Goal: Task Accomplishment & Management: Manage account settings

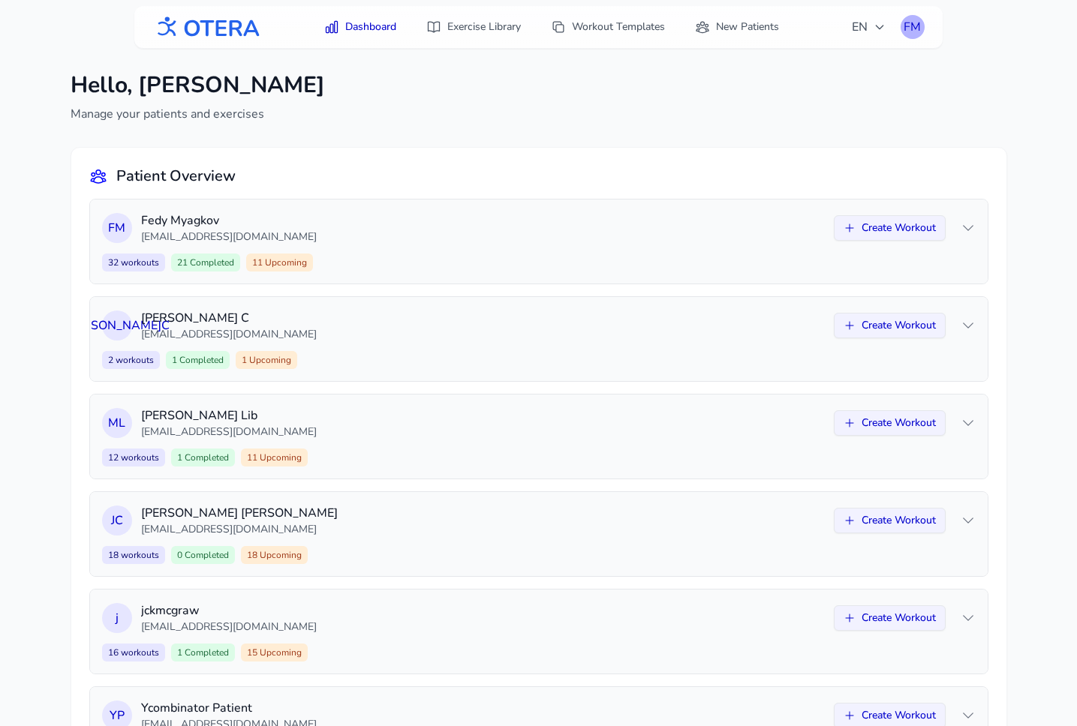
click at [908, 28] on div "FM" at bounding box center [912, 27] width 24 height 24
click at [846, 88] on link "Logout" at bounding box center [840, 88] width 168 height 27
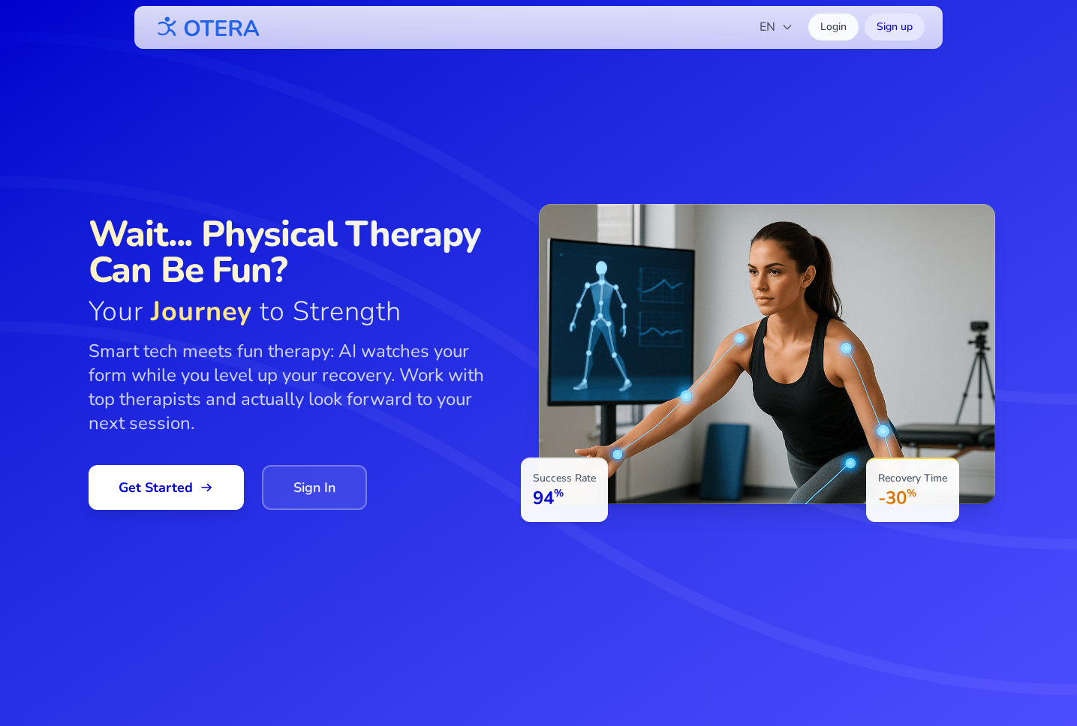
click at [323, 488] on link "Sign In" at bounding box center [314, 487] width 105 height 45
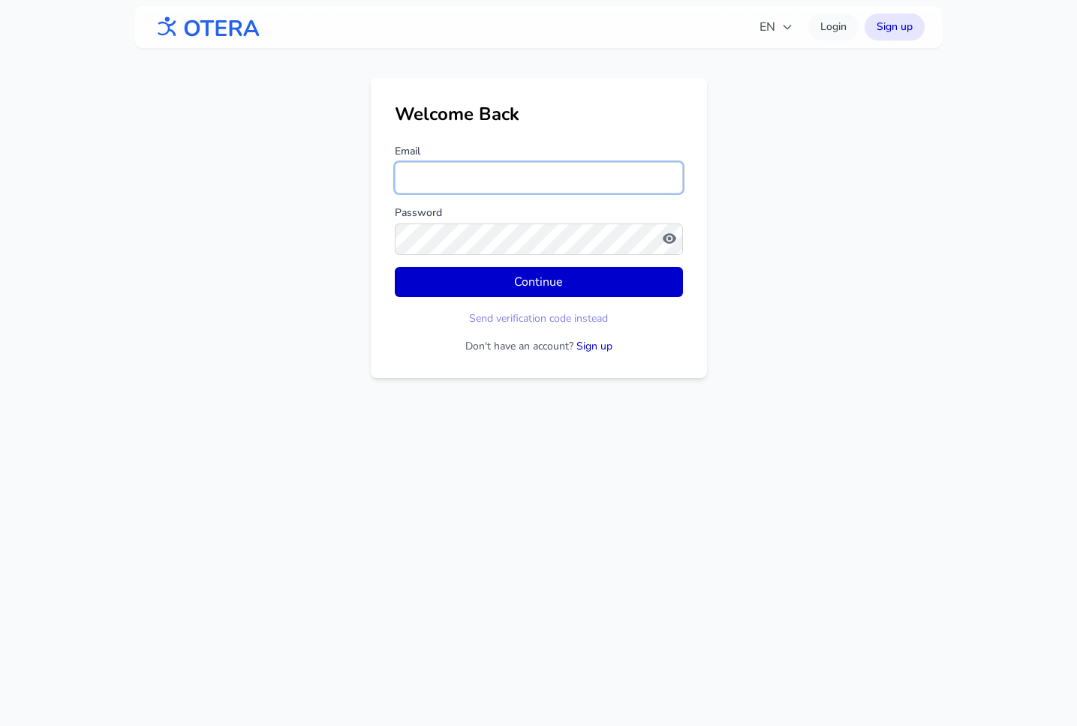
click at [517, 185] on input "Email" at bounding box center [539, 178] width 288 height 32
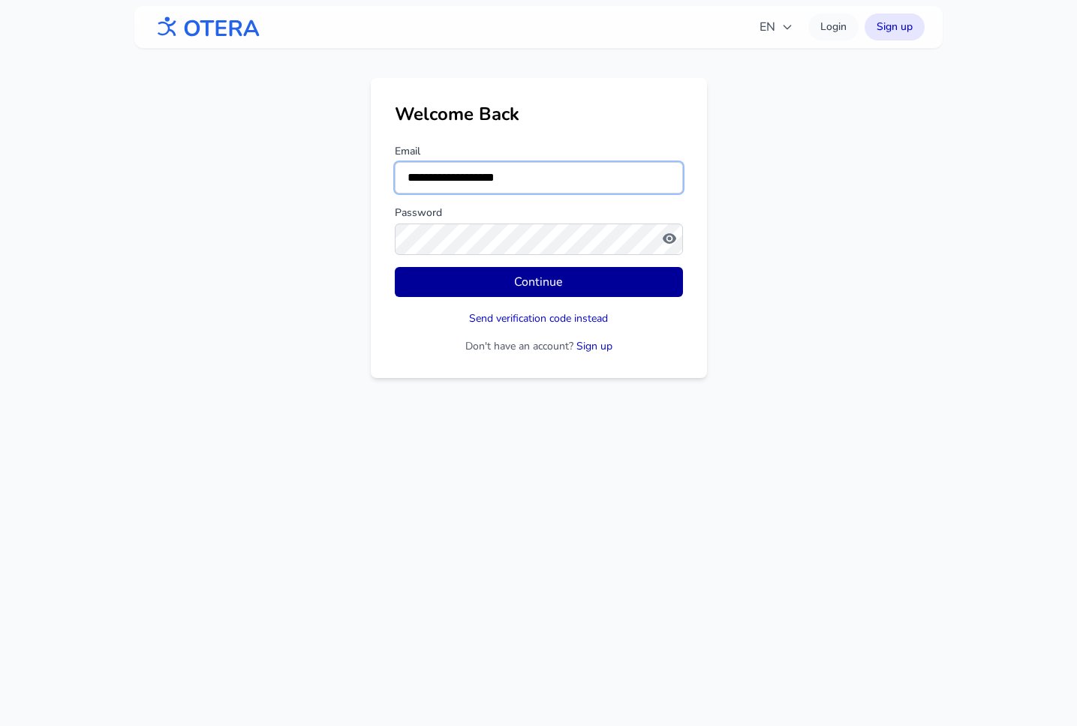
type input "**********"
click at [395, 267] on button "Continue" at bounding box center [539, 282] width 288 height 30
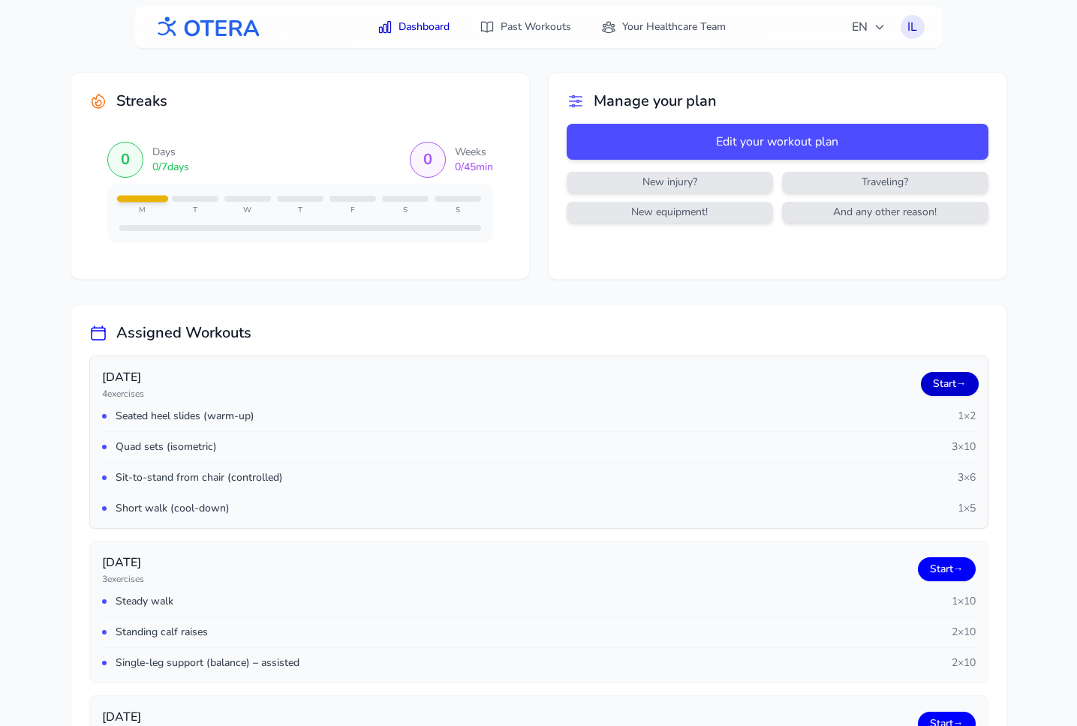
click at [947, 387] on link "Start →" at bounding box center [950, 384] width 58 height 24
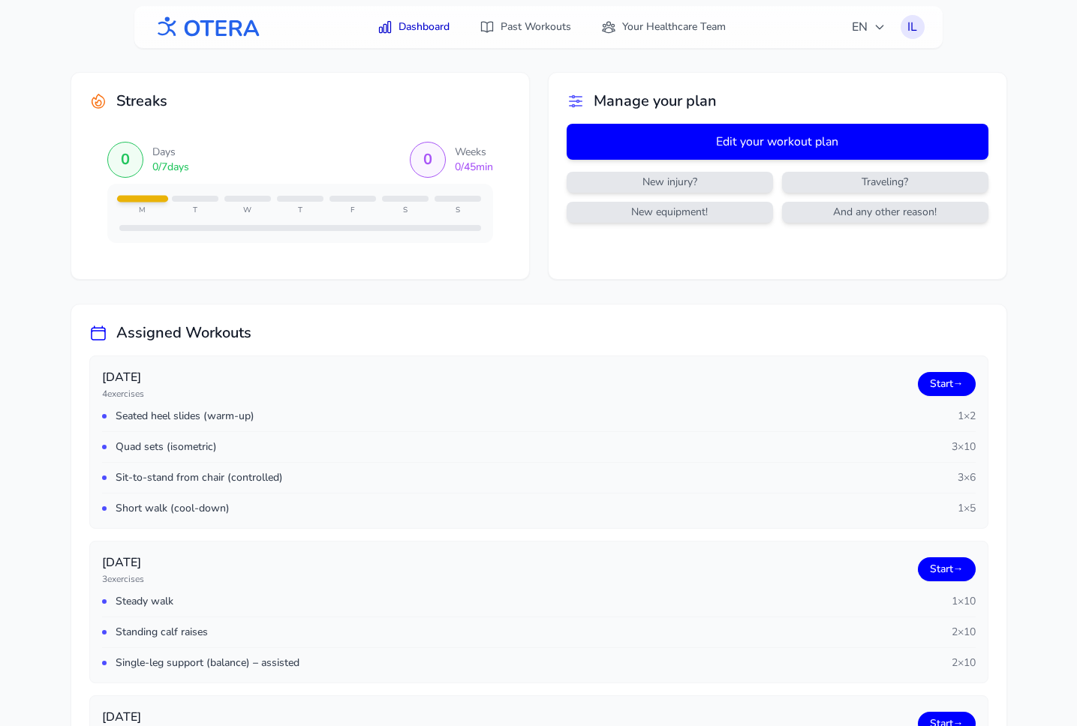
click at [747, 143] on button "Edit your workout plan" at bounding box center [778, 142] width 422 height 36
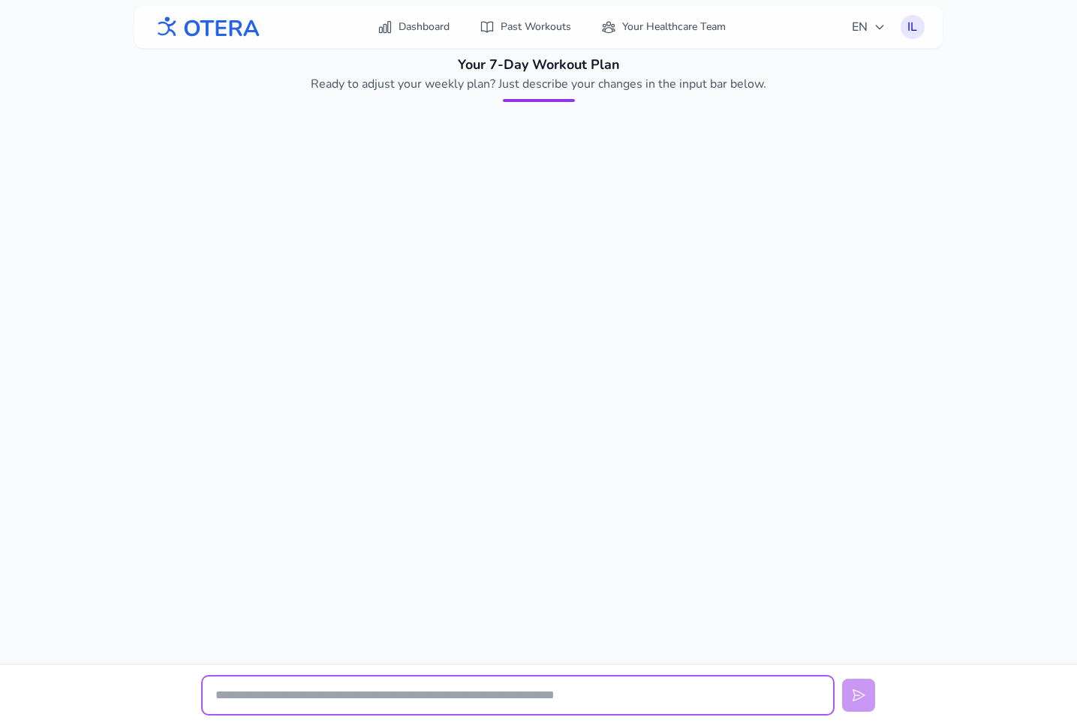
click at [369, 702] on input "text" at bounding box center [518, 696] width 630 height 38
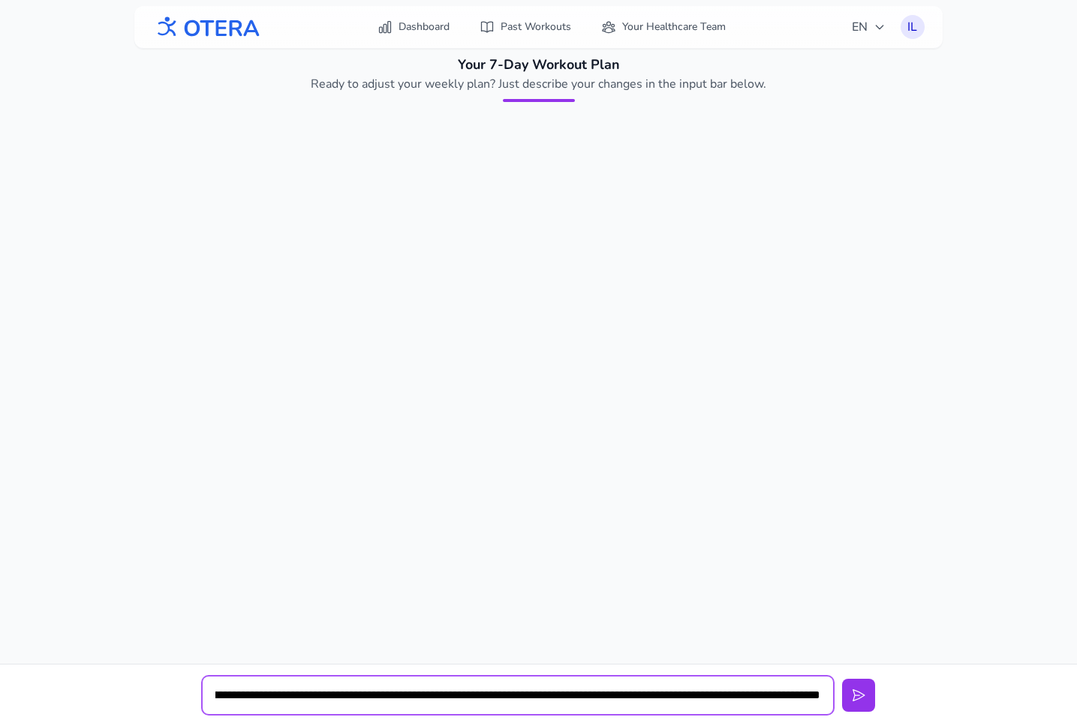
scroll to position [0, 789]
type input "**********"
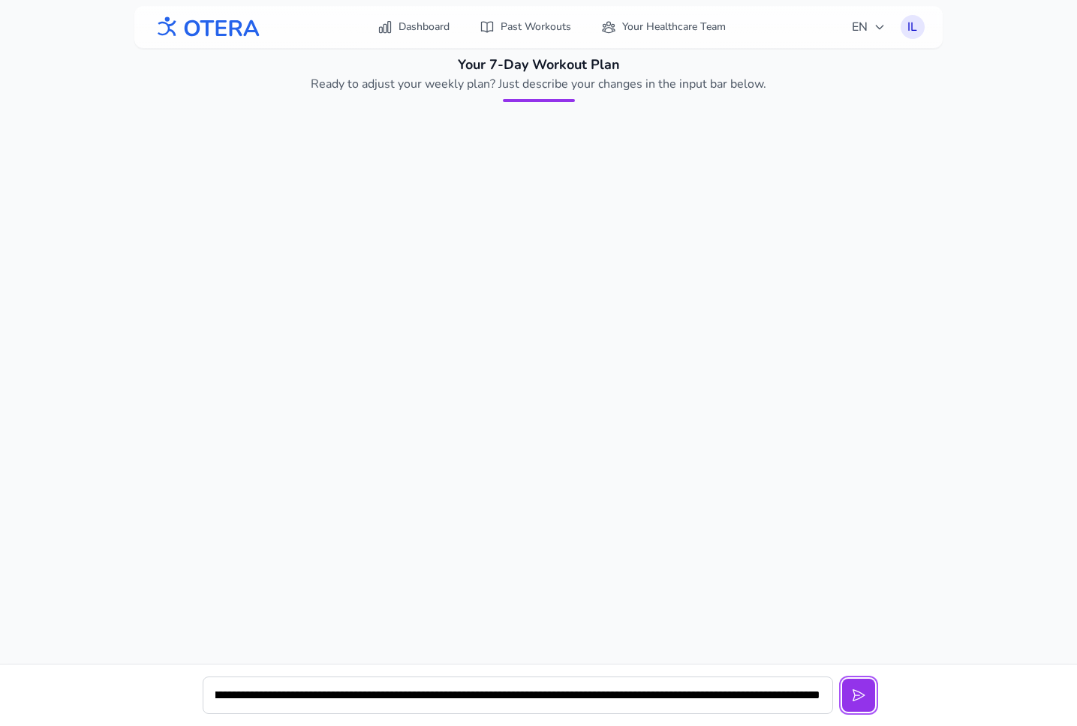
scroll to position [0, 0]
click at [842, 679] on button at bounding box center [858, 695] width 33 height 33
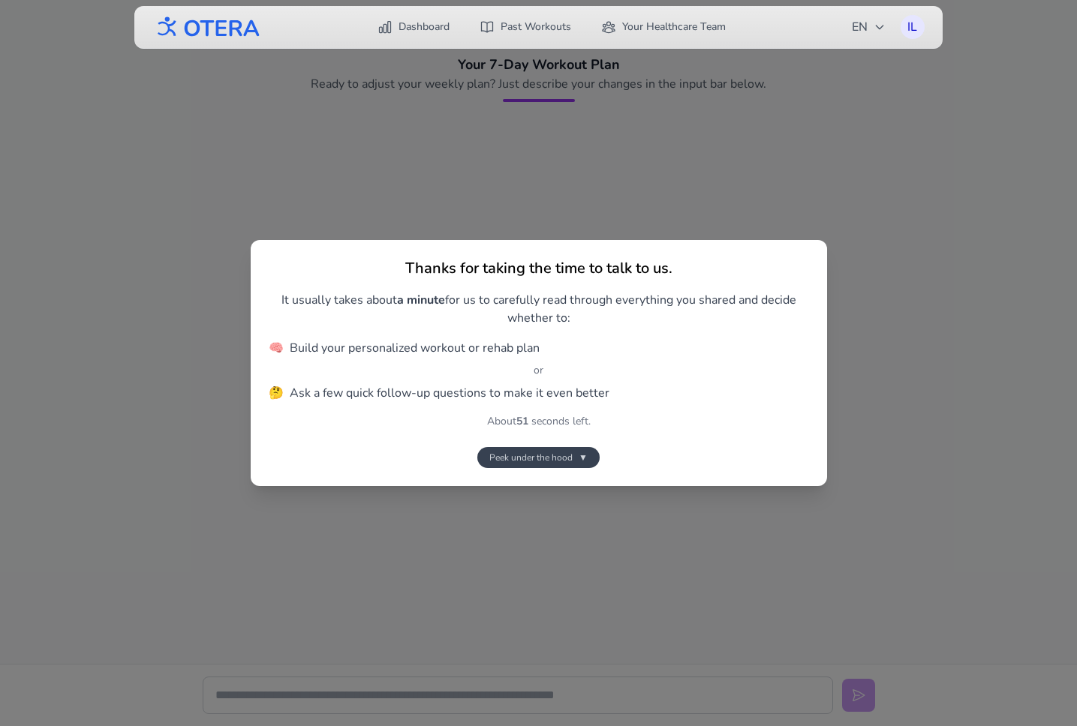
click at [582, 453] on span "▼" at bounding box center [583, 458] width 9 height 12
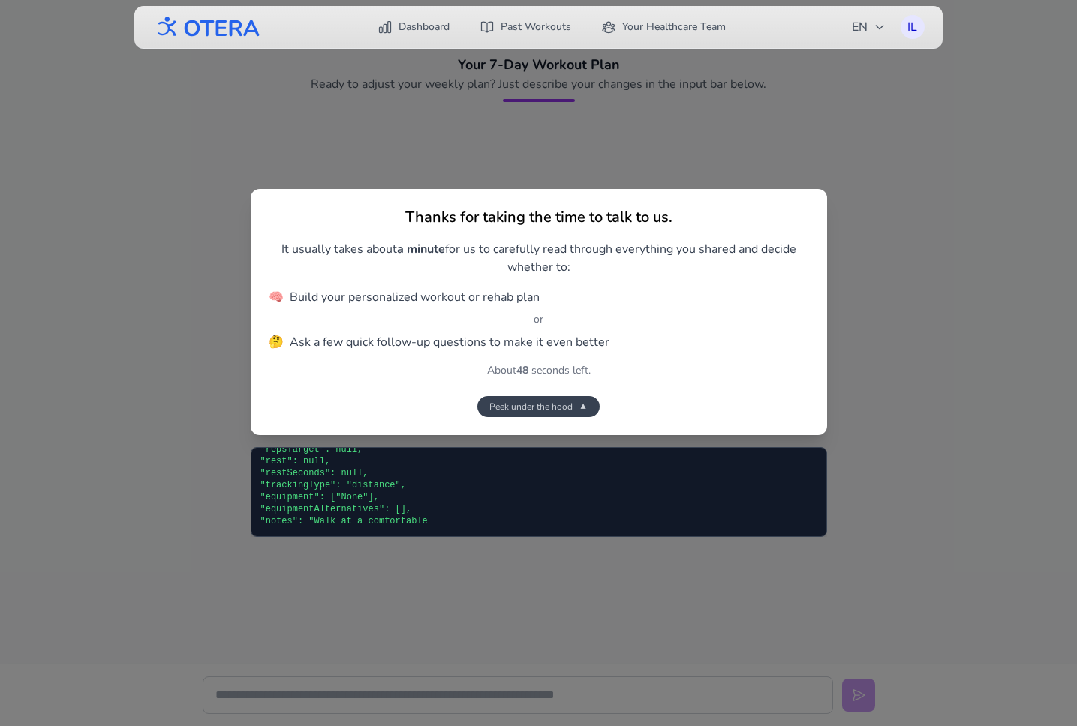
click at [588, 412] on button "Peek under the hood ▼" at bounding box center [538, 406] width 122 height 21
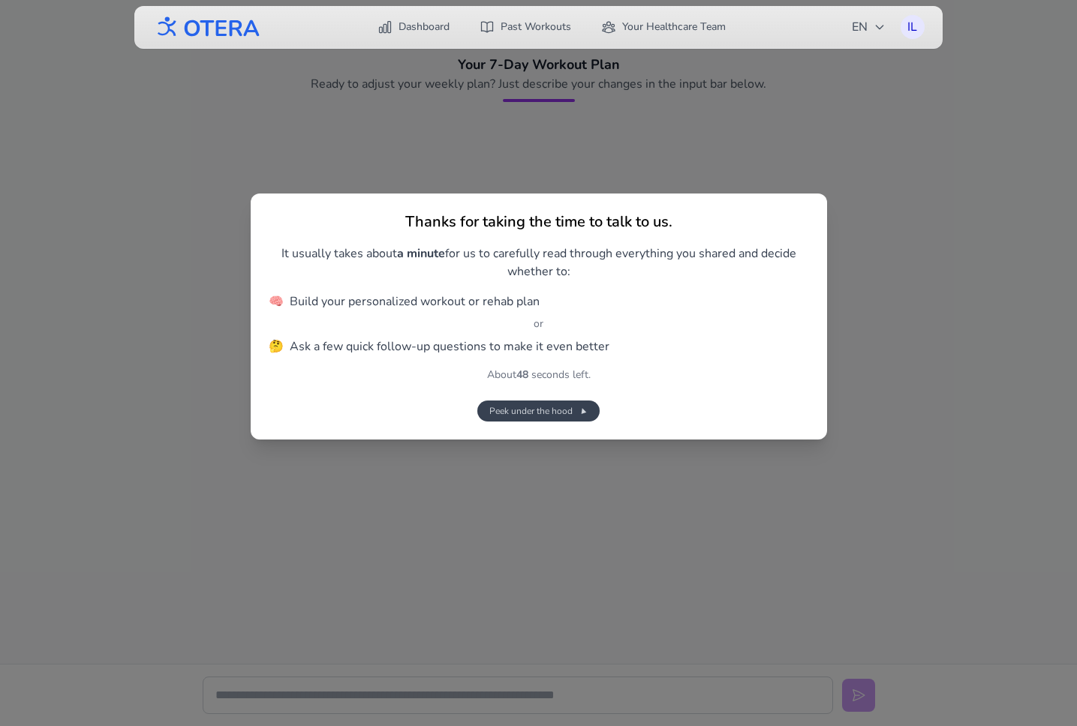
scroll to position [1098, 0]
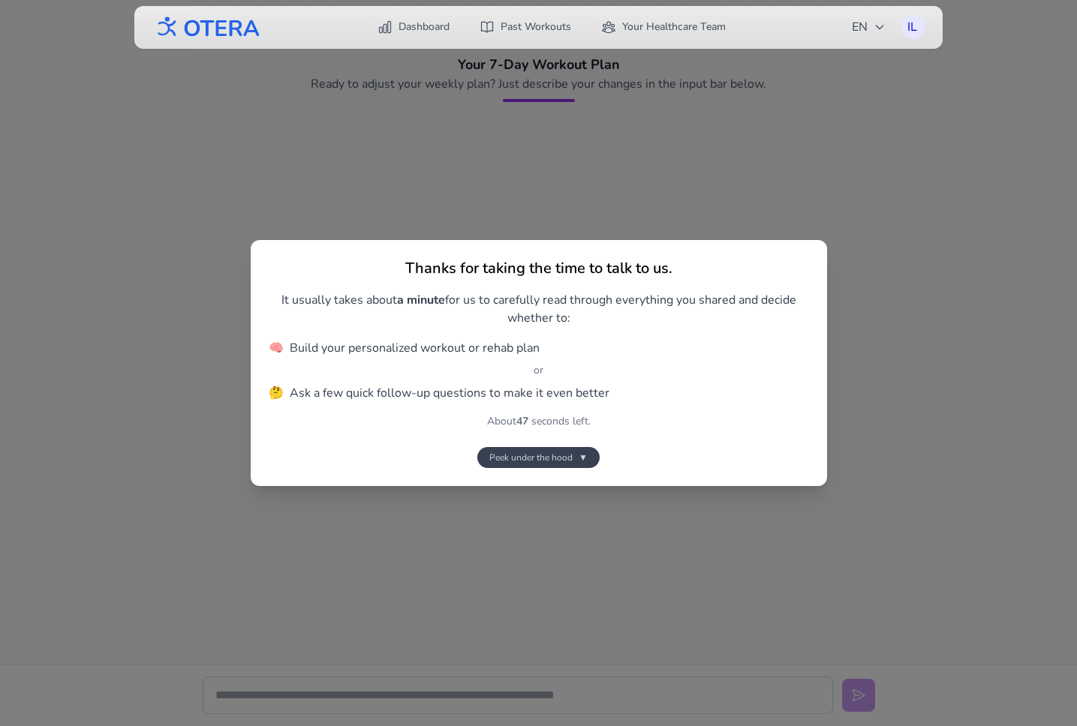
click at [575, 460] on button "Peek under the hood ▼" at bounding box center [538, 457] width 122 height 21
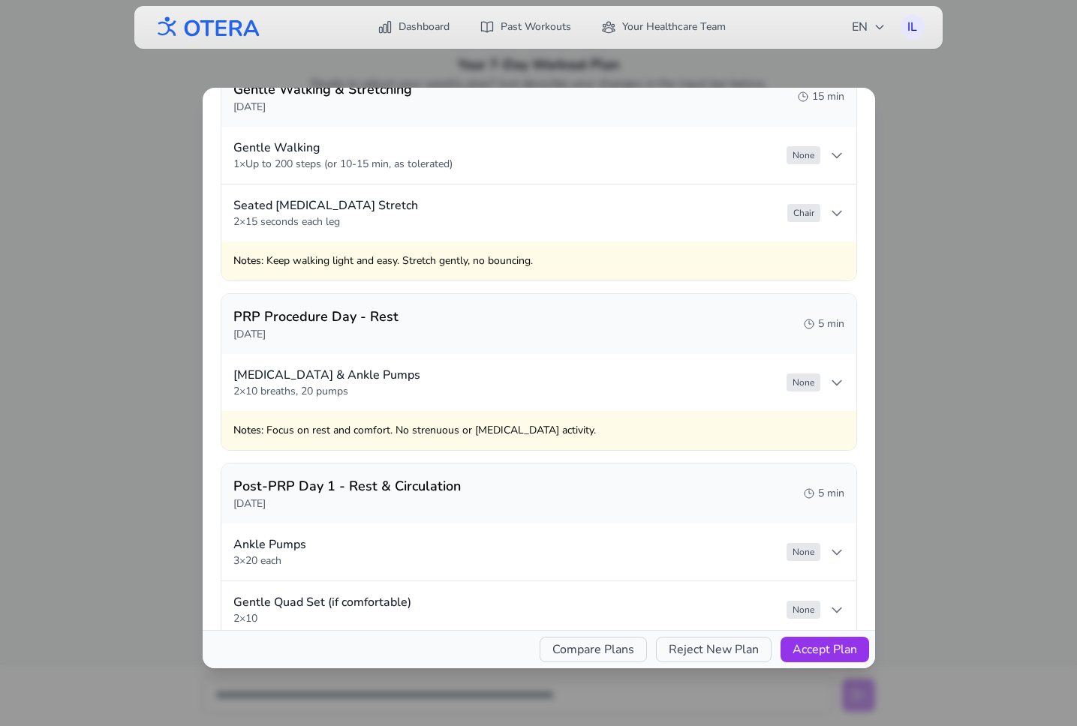
scroll to position [0, 0]
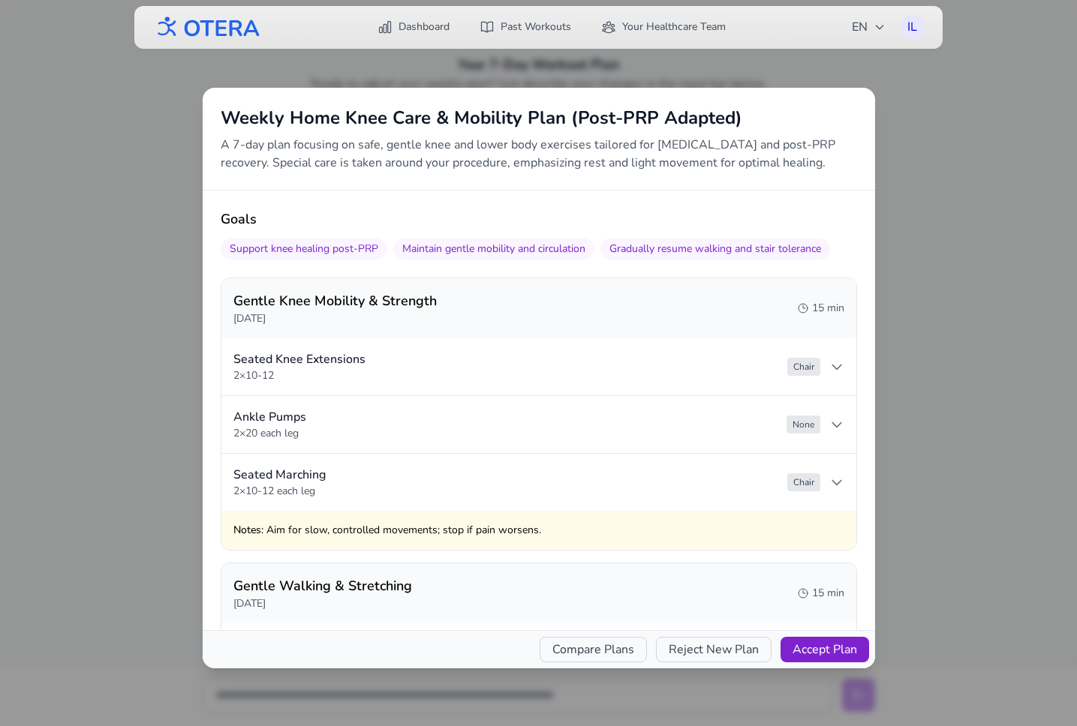
click at [813, 645] on button "Accept Plan" at bounding box center [824, 650] width 89 height 26
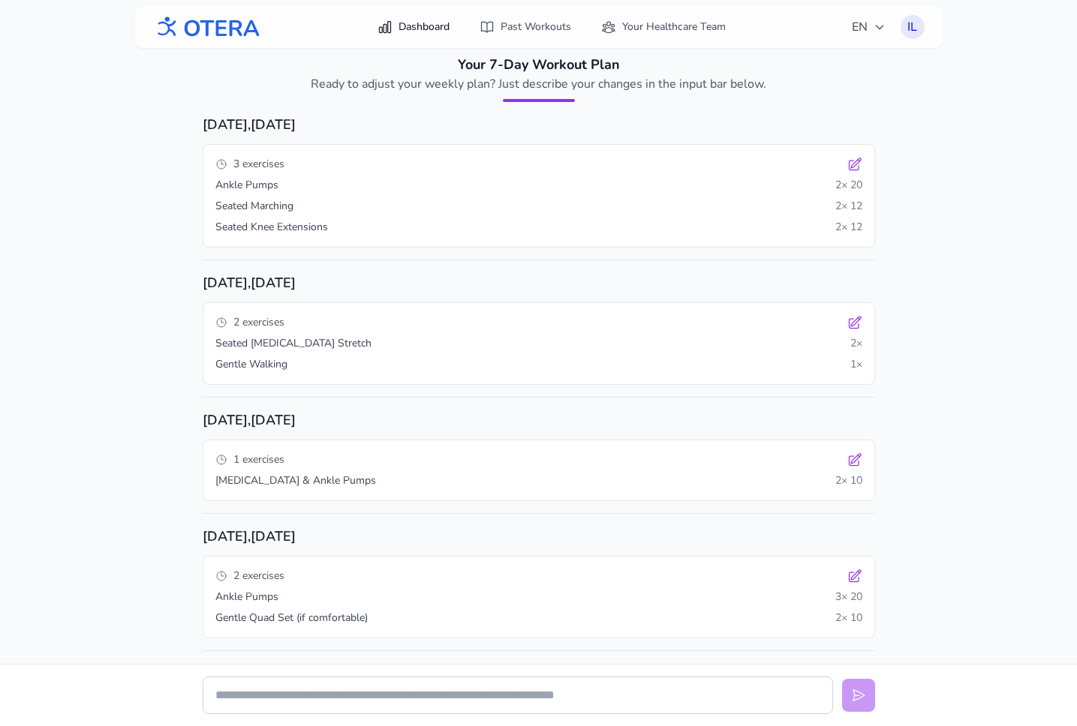
click at [424, 26] on link "Dashboard" at bounding box center [413, 27] width 90 height 27
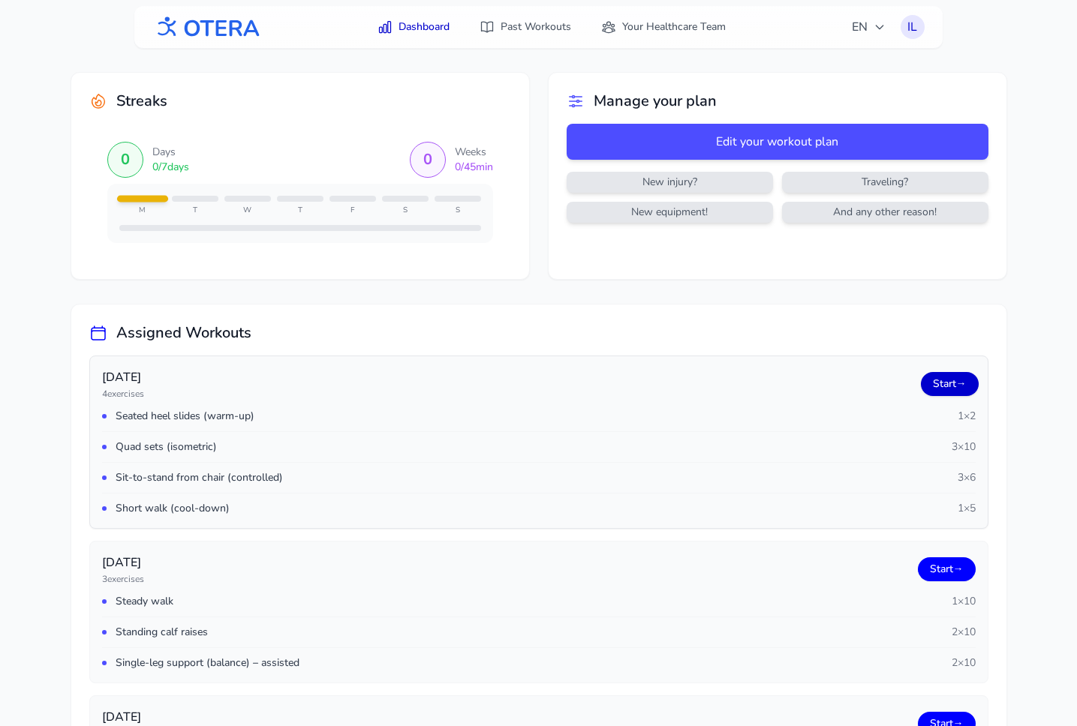
click at [945, 383] on link "Start →" at bounding box center [950, 384] width 58 height 24
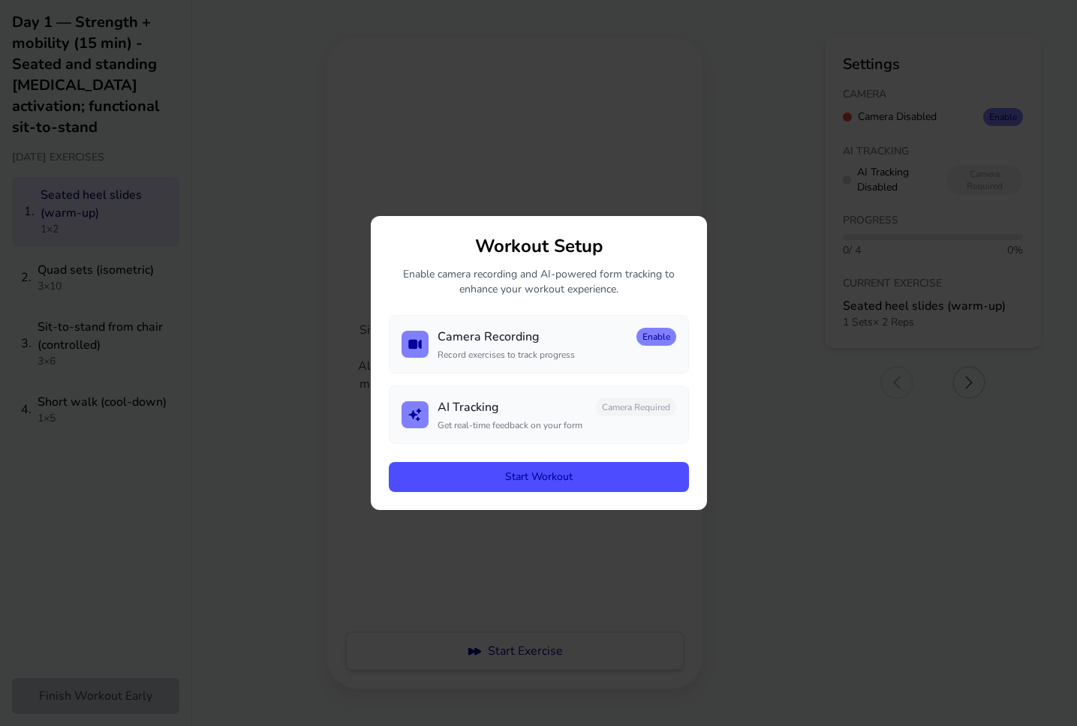
click at [512, 479] on button "Start Workout" at bounding box center [539, 477] width 300 height 30
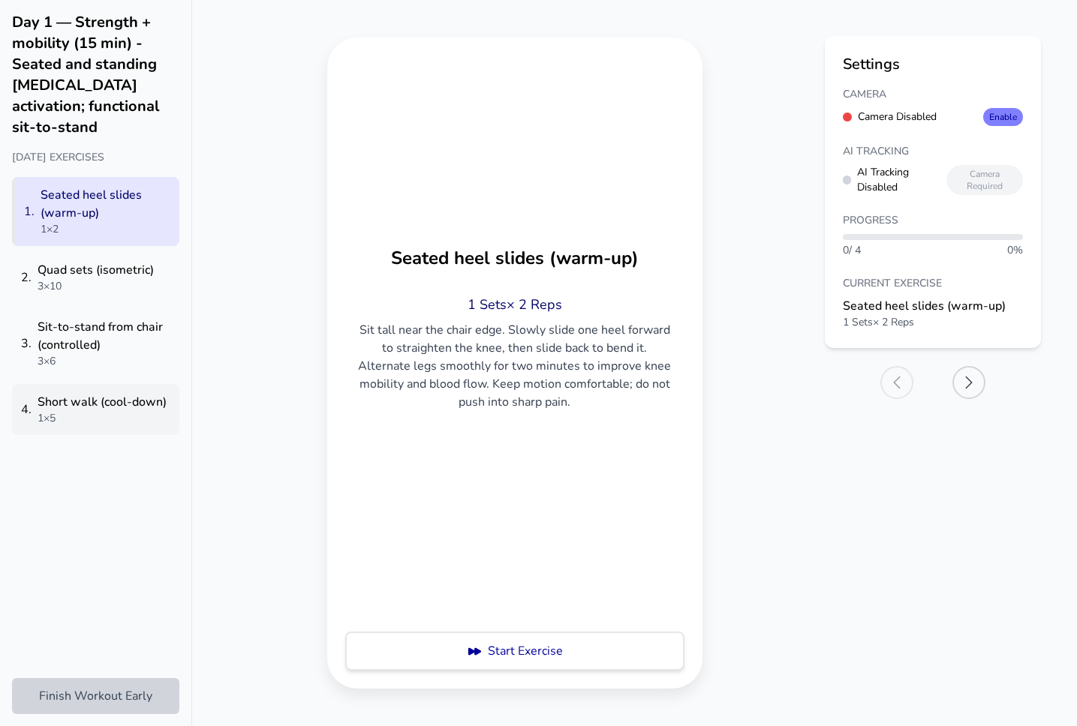
click at [86, 393] on div "Short walk (cool-down)" at bounding box center [102, 402] width 129 height 18
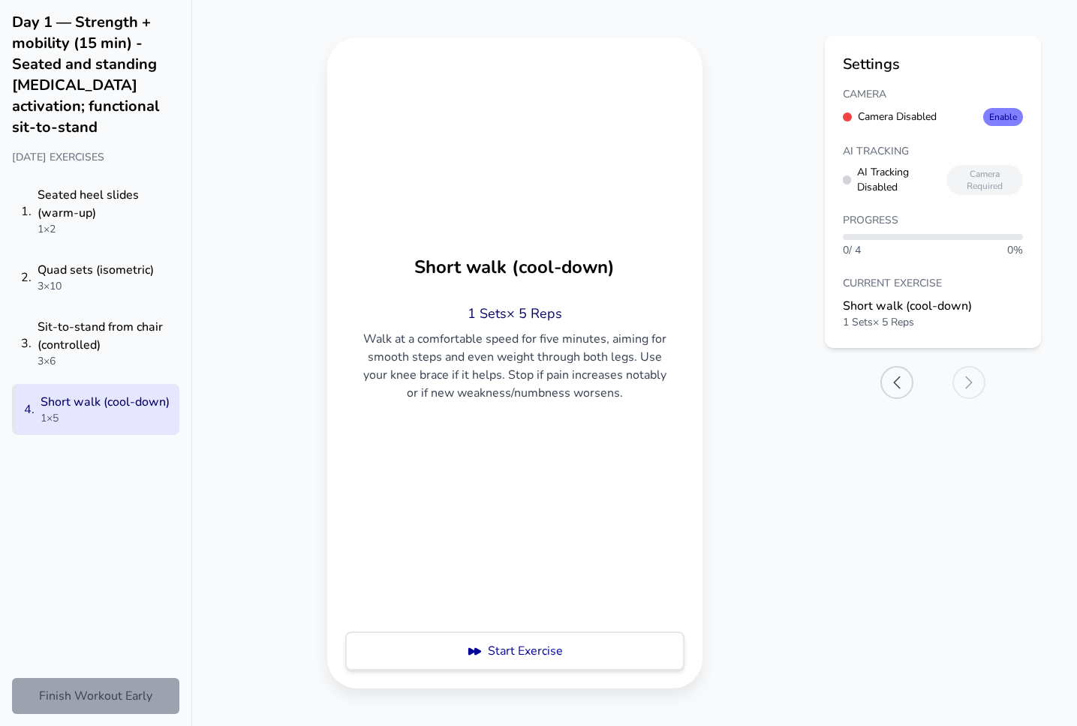
click at [77, 693] on button "Finish Workout Early" at bounding box center [95, 696] width 167 height 36
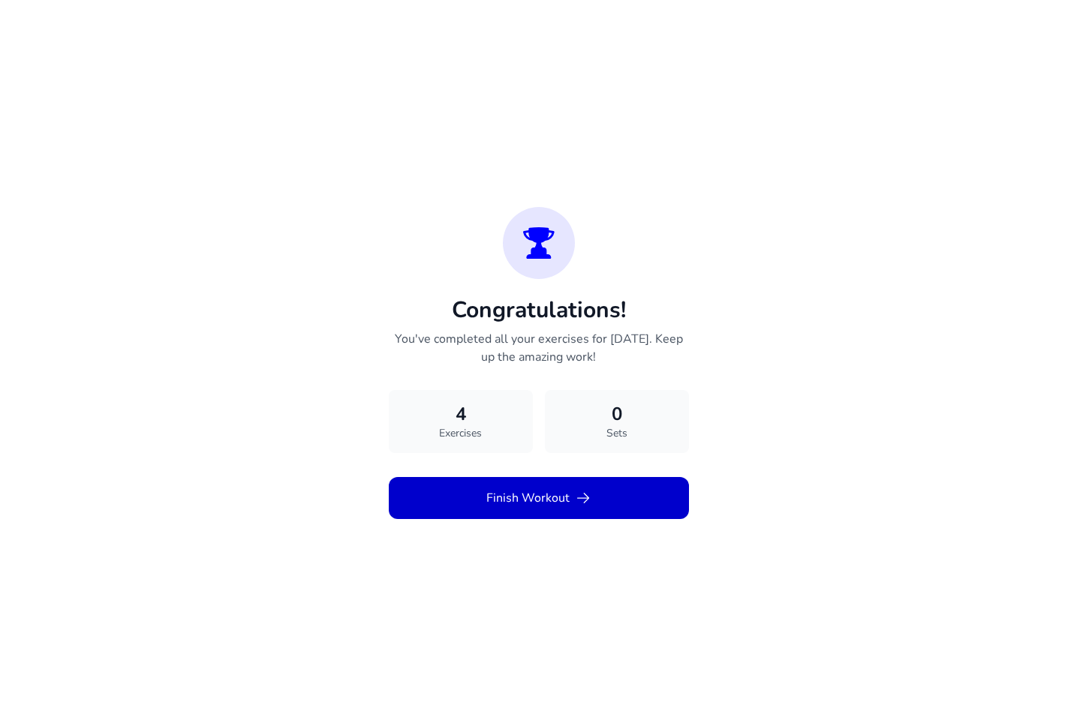
click at [526, 502] on button "Finish Workout" at bounding box center [539, 498] width 300 height 42
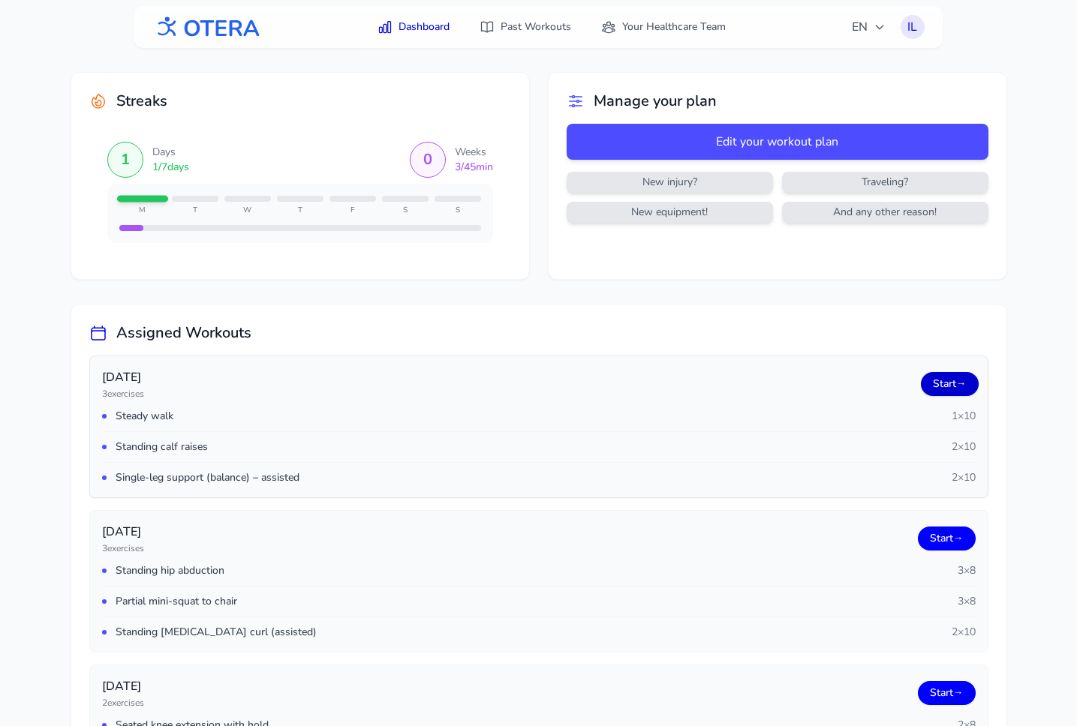
click at [933, 389] on link "Start →" at bounding box center [950, 384] width 58 height 24
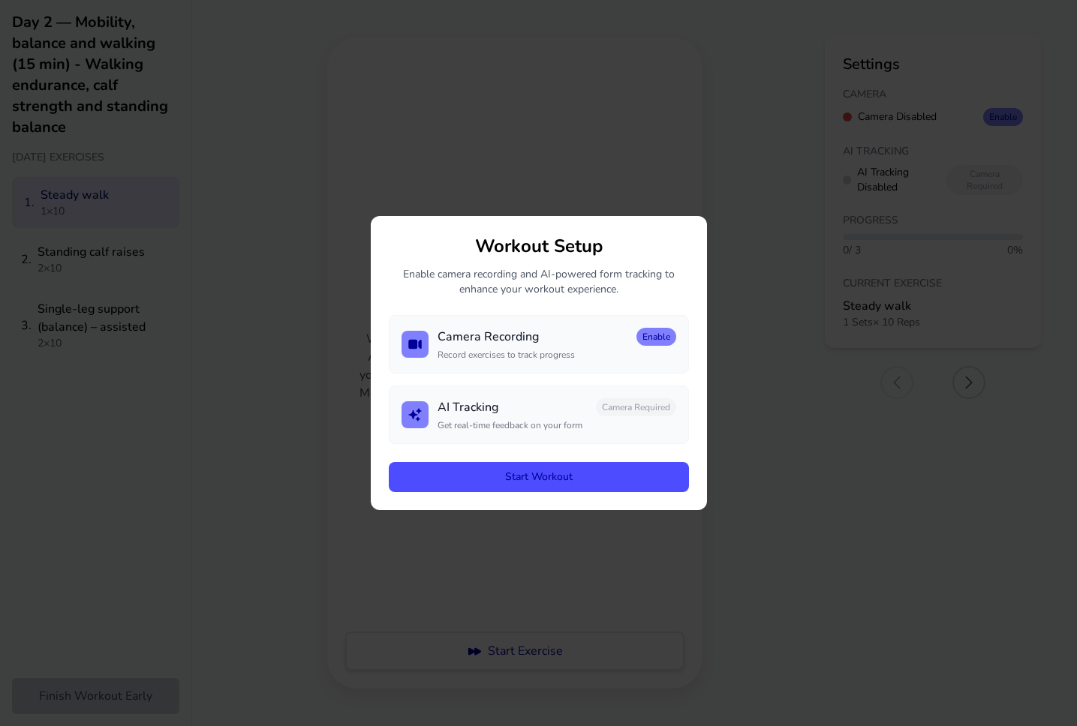
click at [464, 471] on button "Start Workout" at bounding box center [539, 477] width 300 height 30
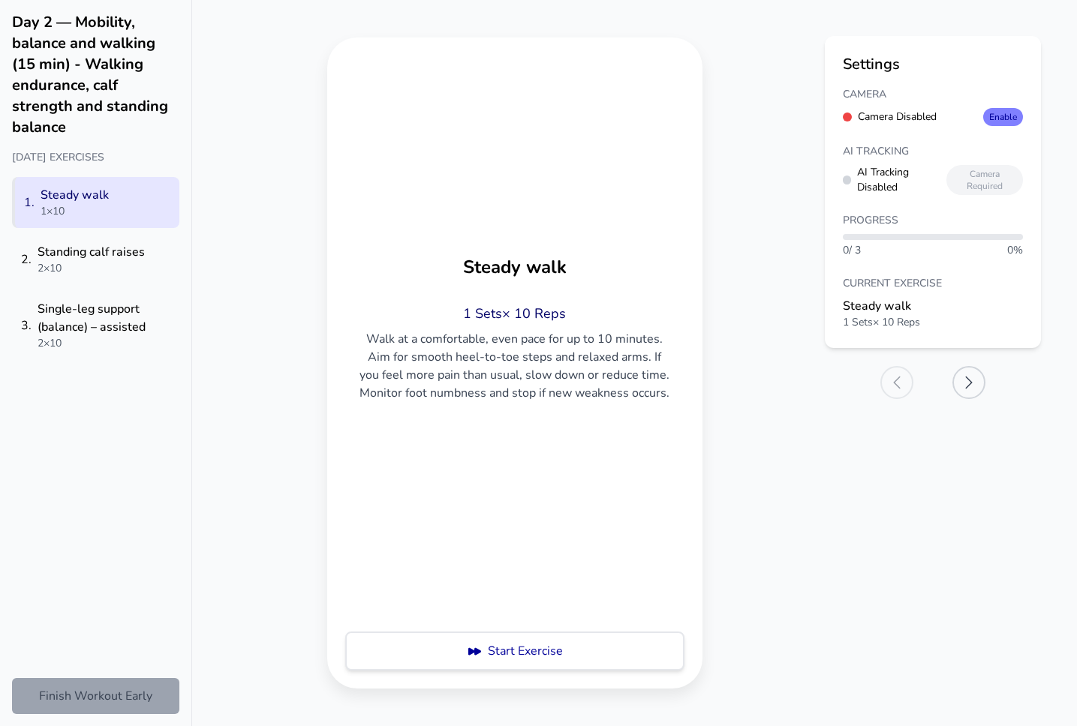
click at [56, 696] on button "Finish Workout Early" at bounding box center [95, 696] width 167 height 36
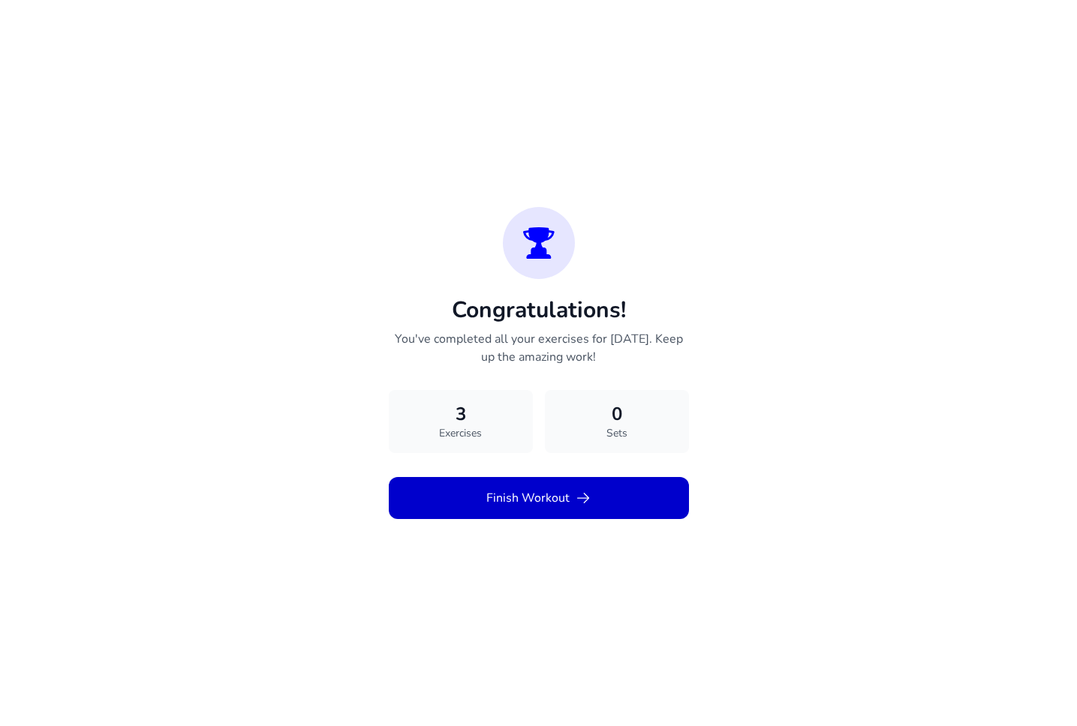
click at [452, 496] on button "Finish Workout" at bounding box center [539, 498] width 300 height 42
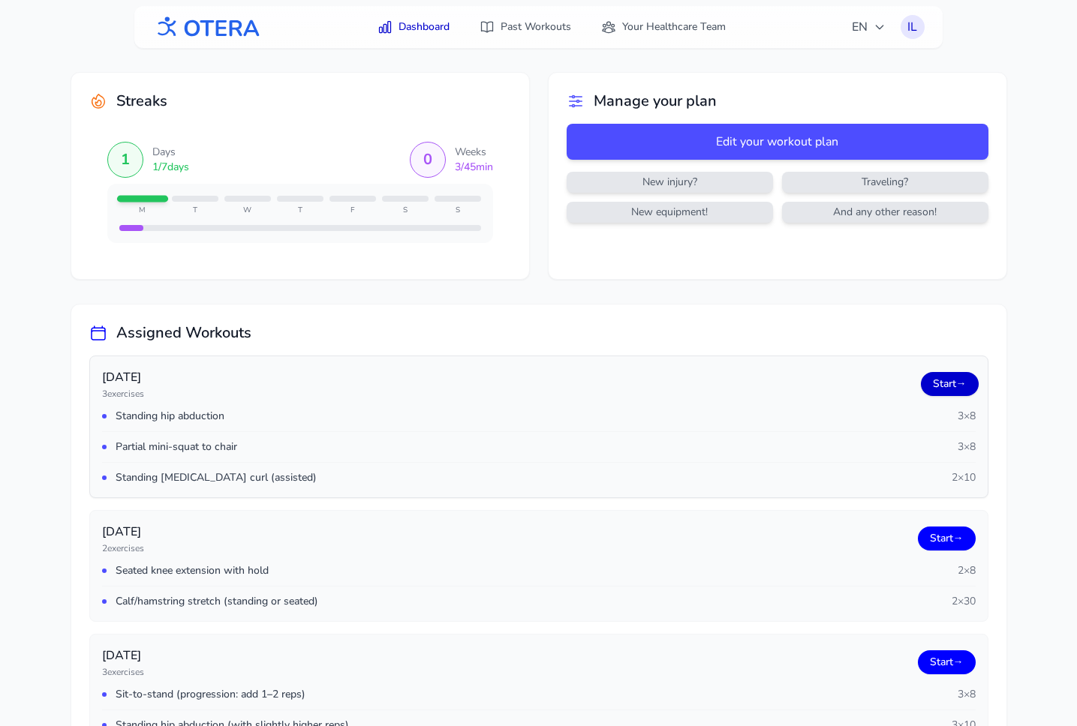
click at [930, 382] on link "Start →" at bounding box center [950, 384] width 58 height 24
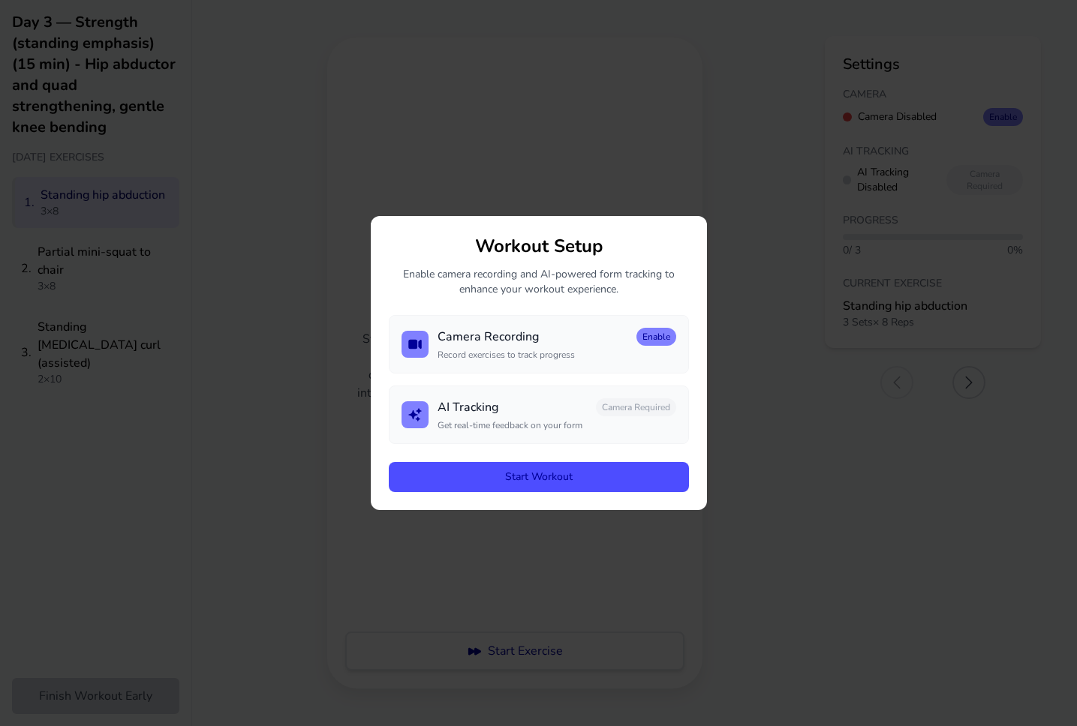
click at [522, 488] on button "Start Workout" at bounding box center [539, 477] width 300 height 30
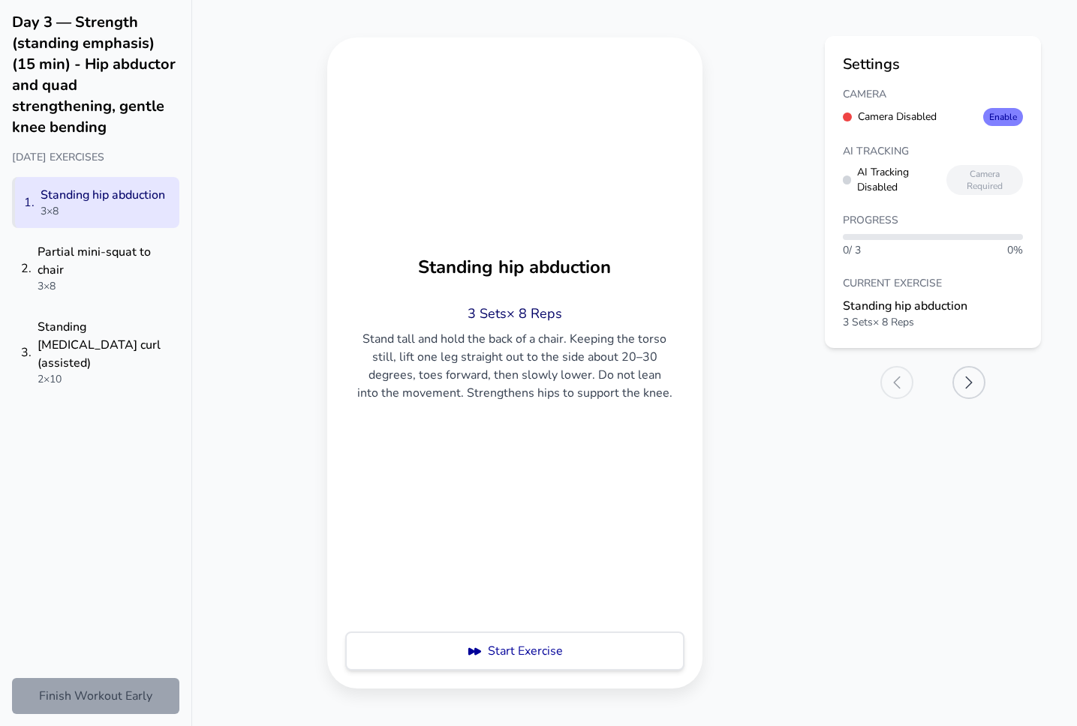
click at [70, 700] on button "Finish Workout Early" at bounding box center [95, 696] width 167 height 36
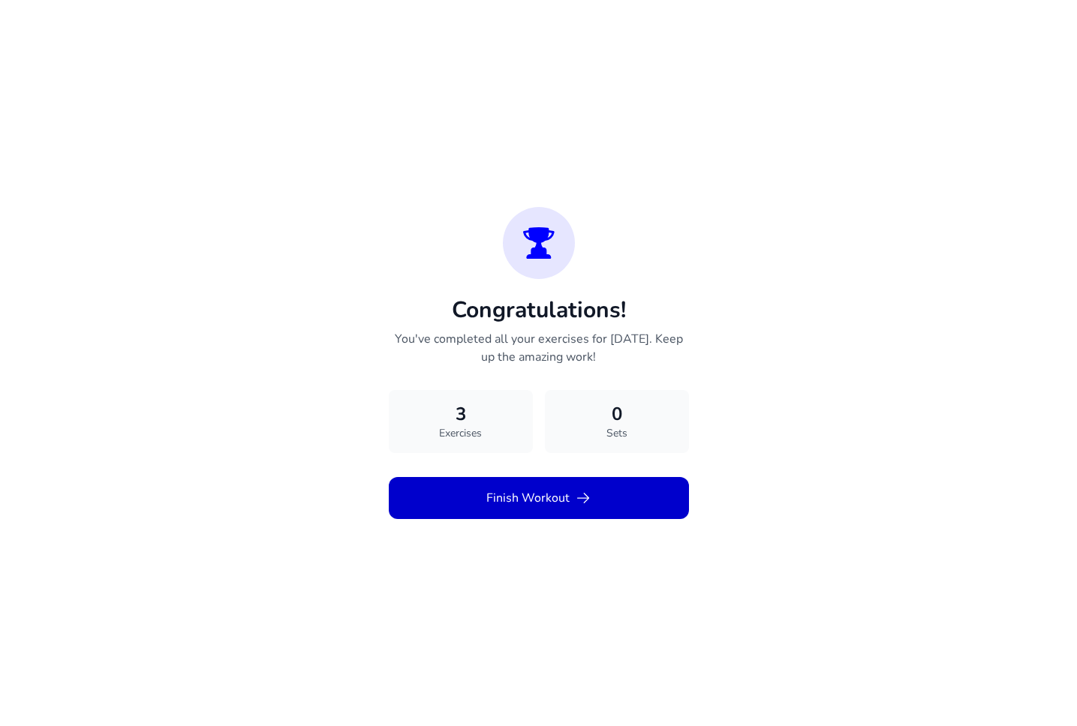
click at [545, 496] on button "Finish Workout" at bounding box center [539, 498] width 300 height 42
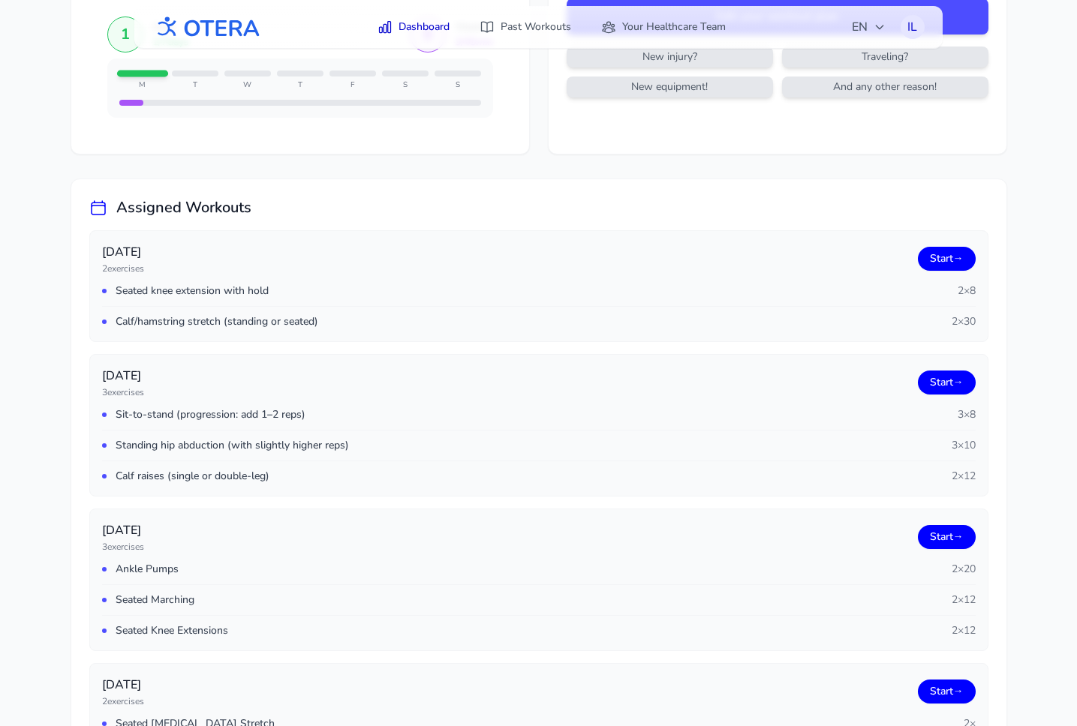
scroll to position [127, 0]
click at [943, 253] on link "Start →" at bounding box center [950, 257] width 58 height 24
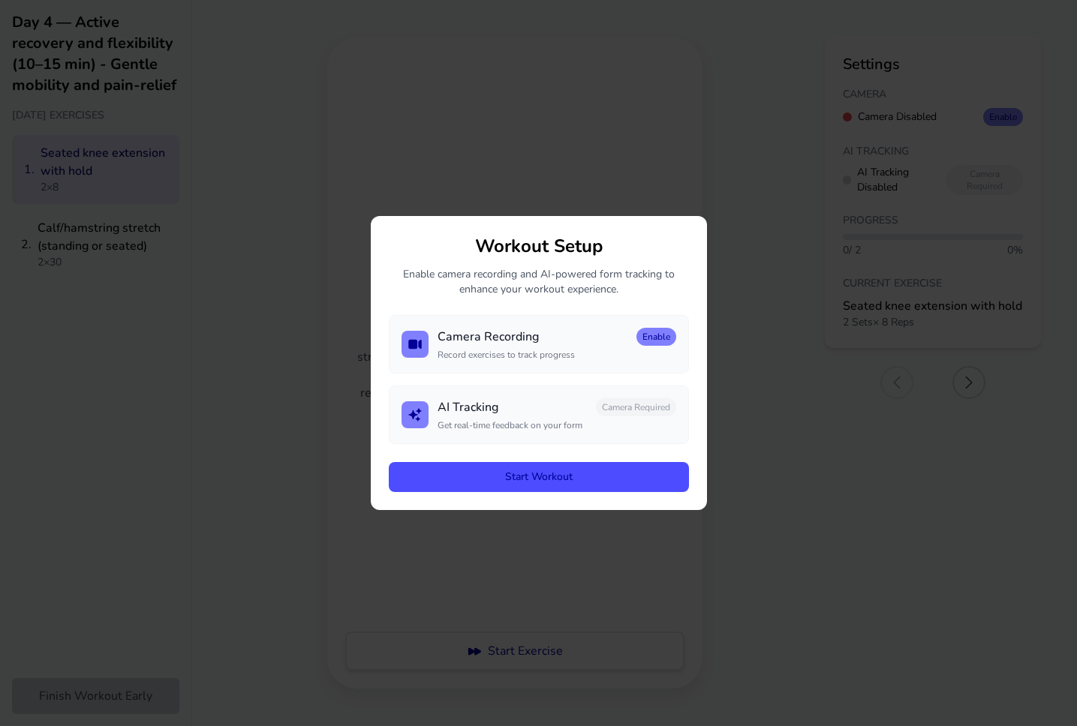
click at [466, 469] on button "Start Workout" at bounding box center [539, 477] width 300 height 30
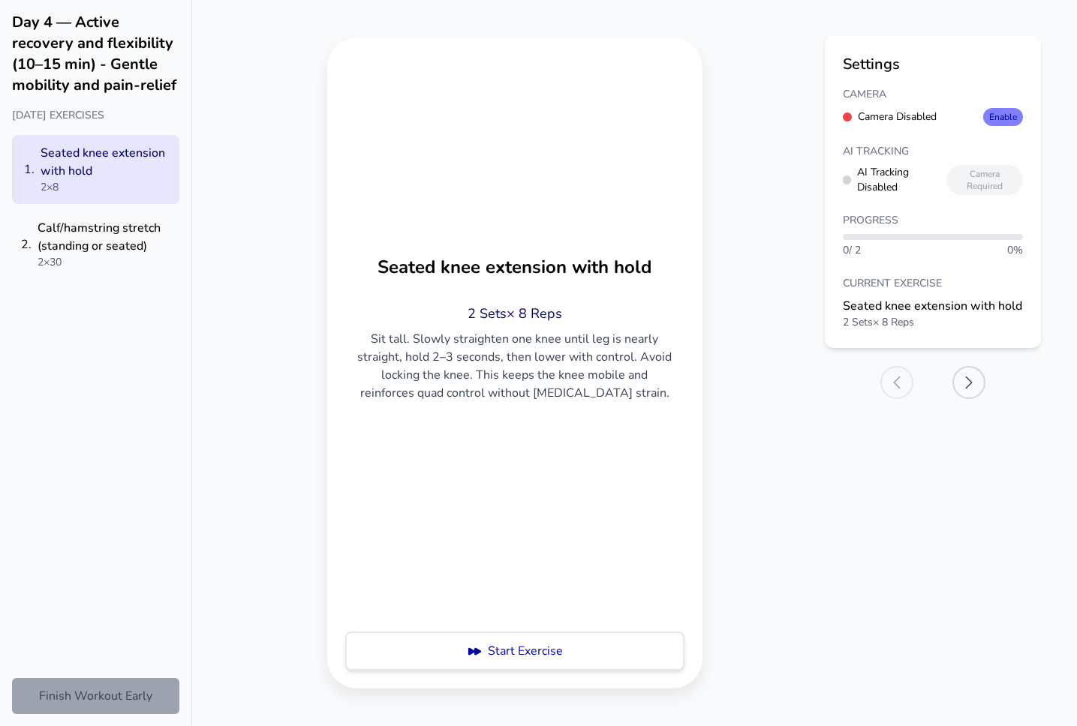
click at [77, 695] on button "Finish Workout Early" at bounding box center [95, 696] width 167 height 36
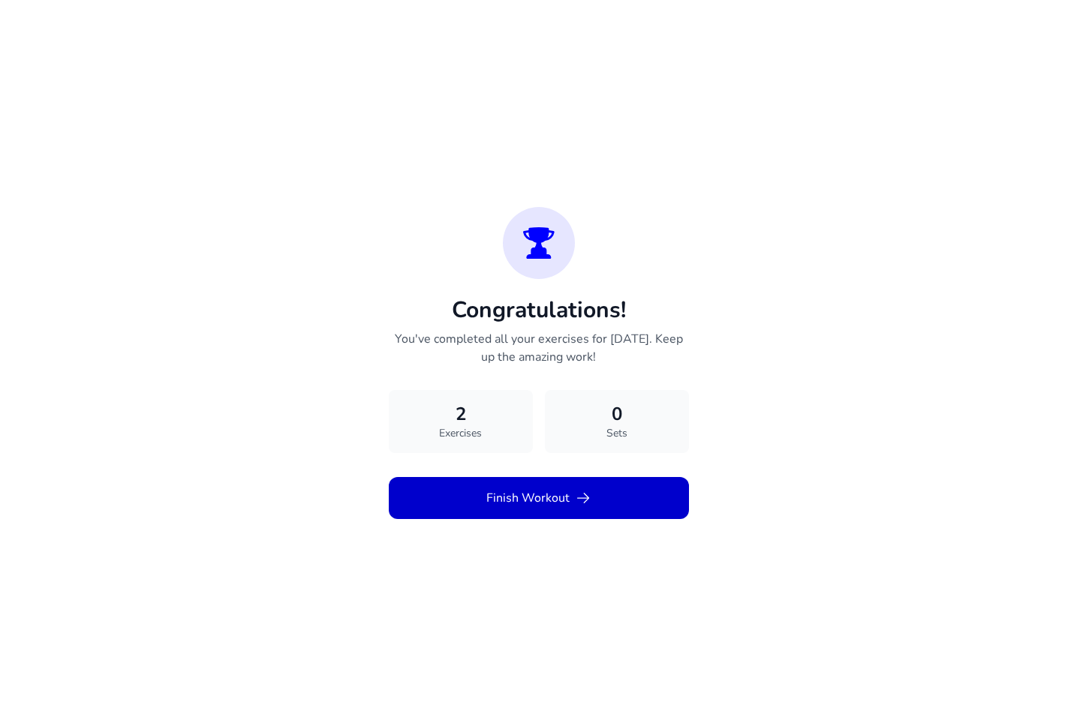
click at [520, 509] on button "Finish Workout" at bounding box center [539, 498] width 300 height 42
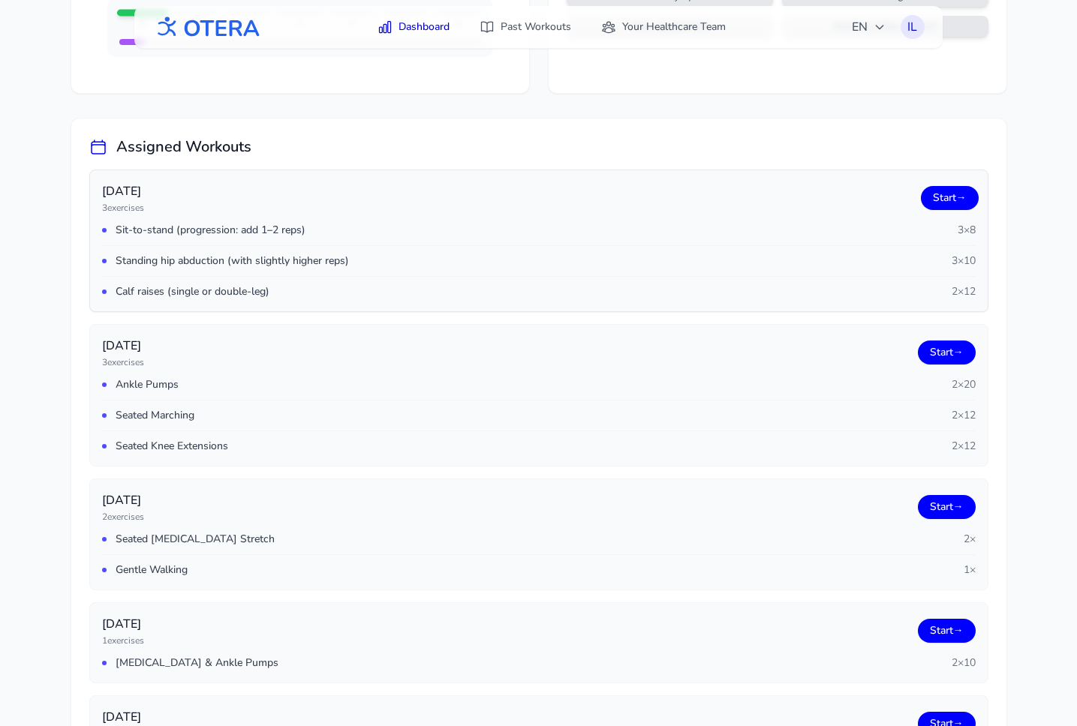
scroll to position [188, 0]
click at [956, 194] on link "Start →" at bounding box center [950, 197] width 58 height 24
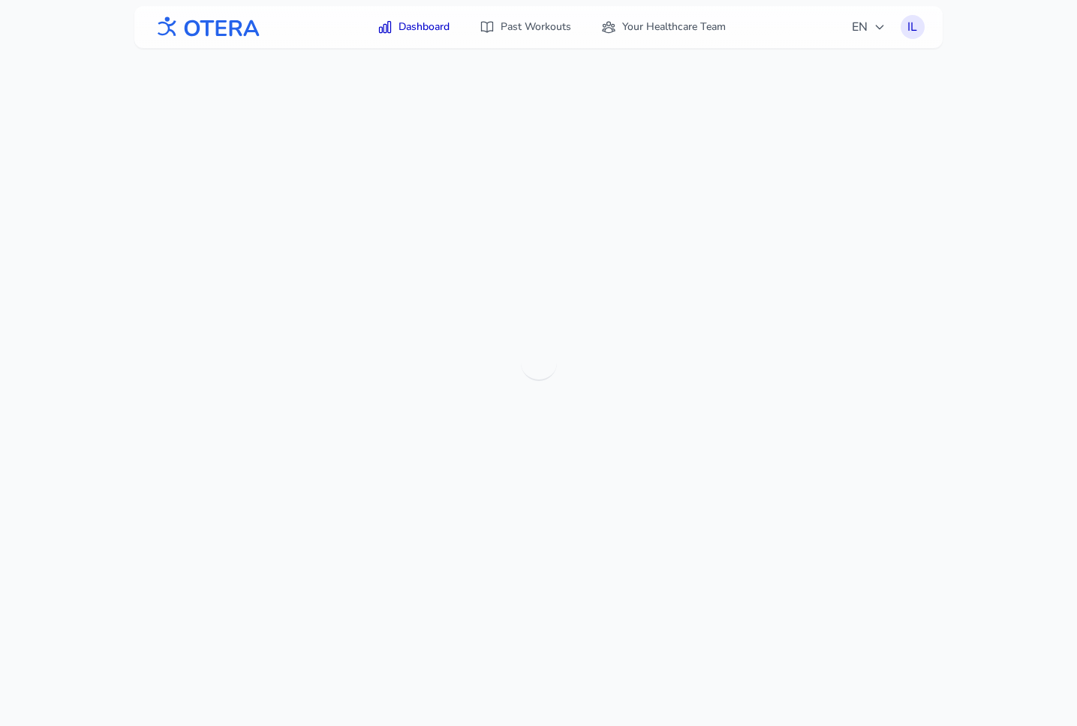
scroll to position [0, 0]
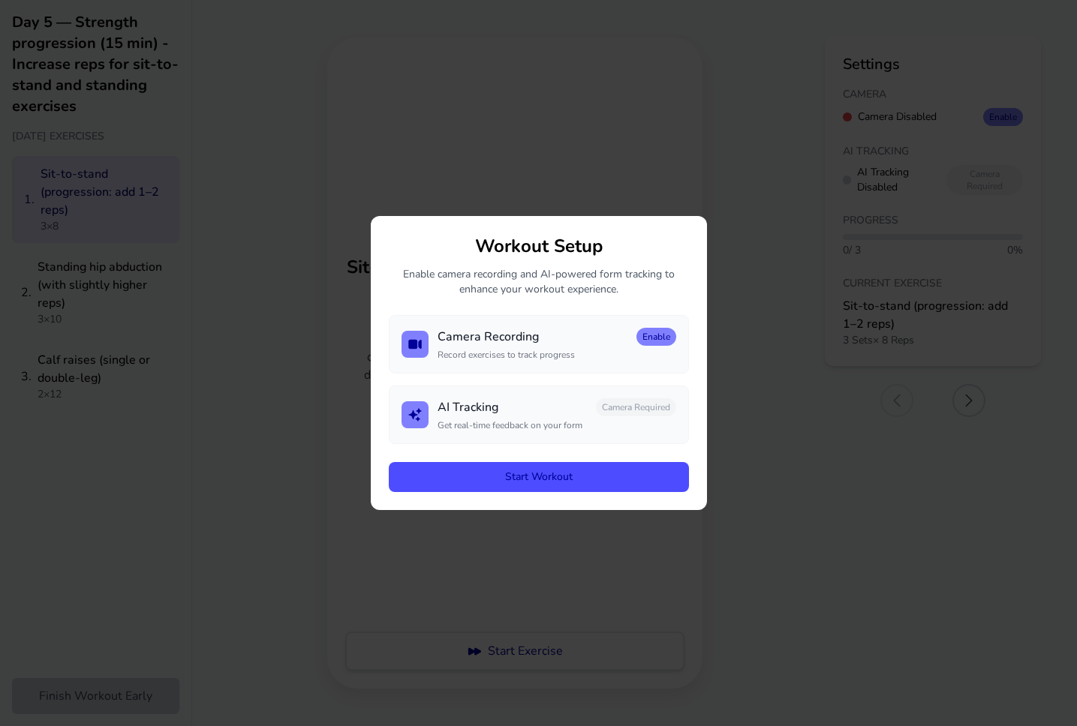
click at [468, 482] on button "Start Workout" at bounding box center [539, 477] width 300 height 30
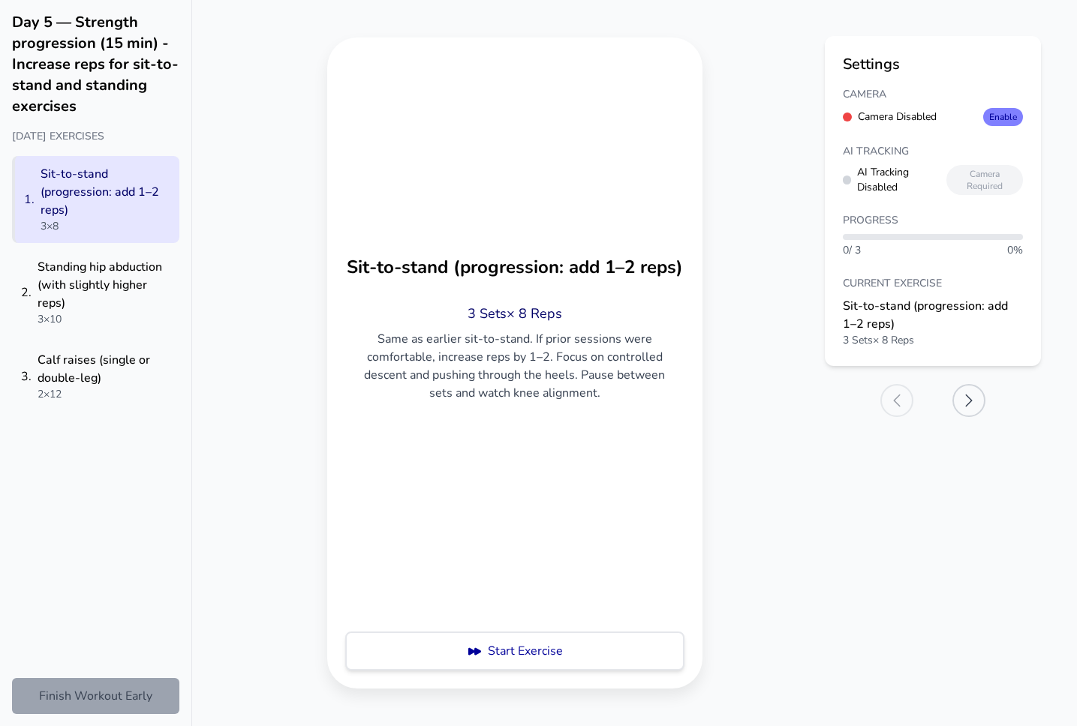
click at [98, 693] on button "Finish Workout Early" at bounding box center [95, 696] width 167 height 36
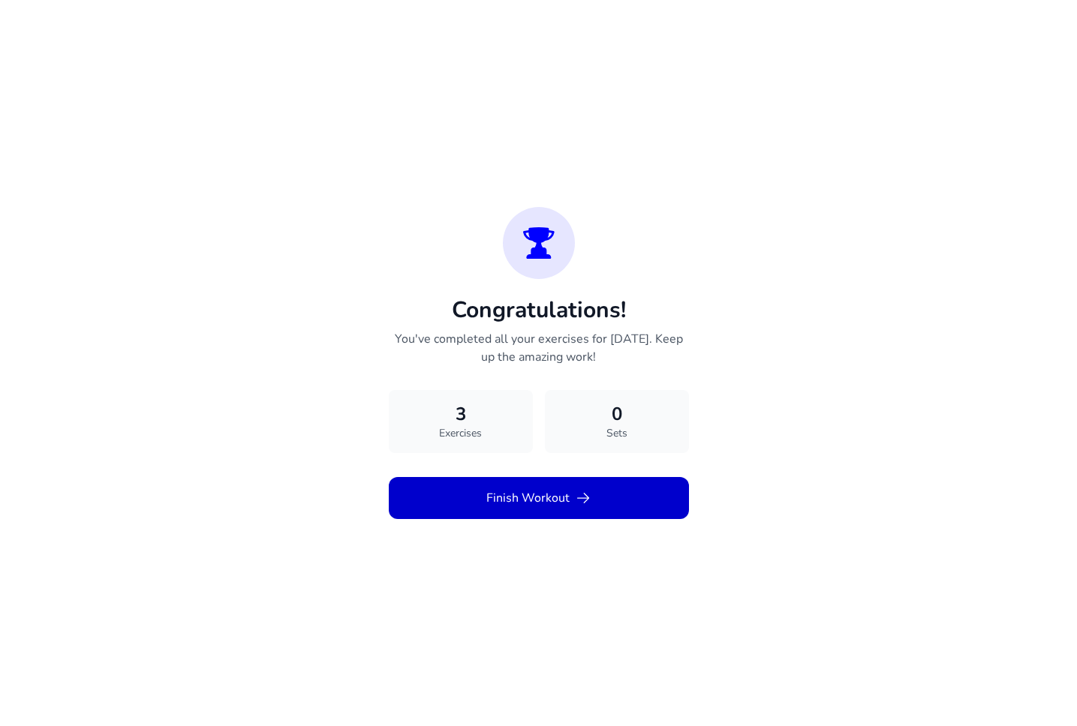
click at [490, 503] on button "Finish Workout" at bounding box center [539, 498] width 300 height 42
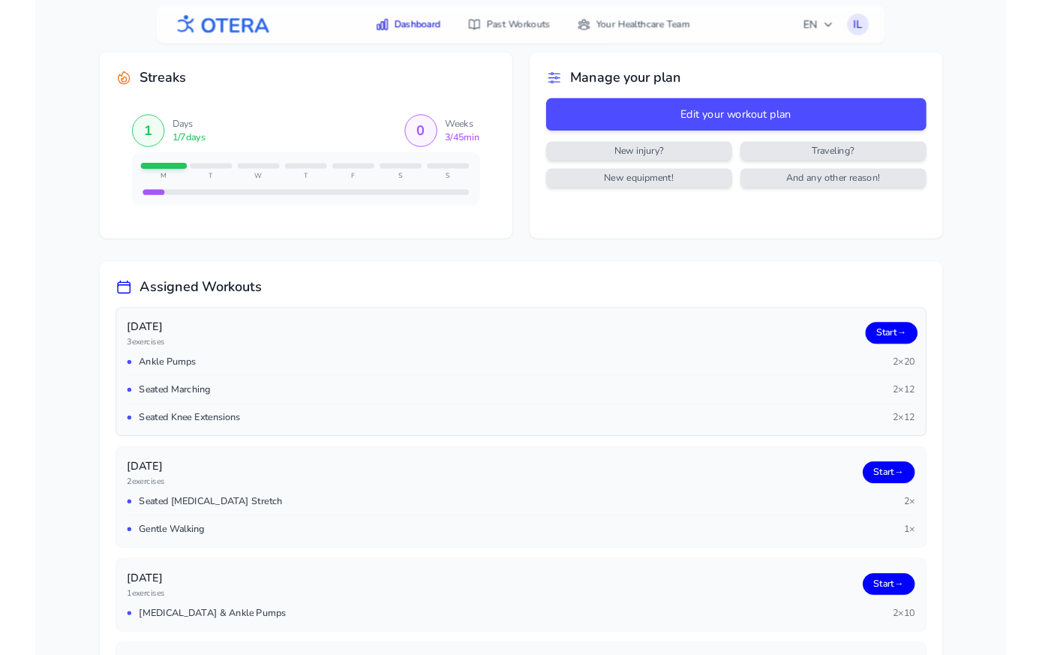
scroll to position [20, 0]
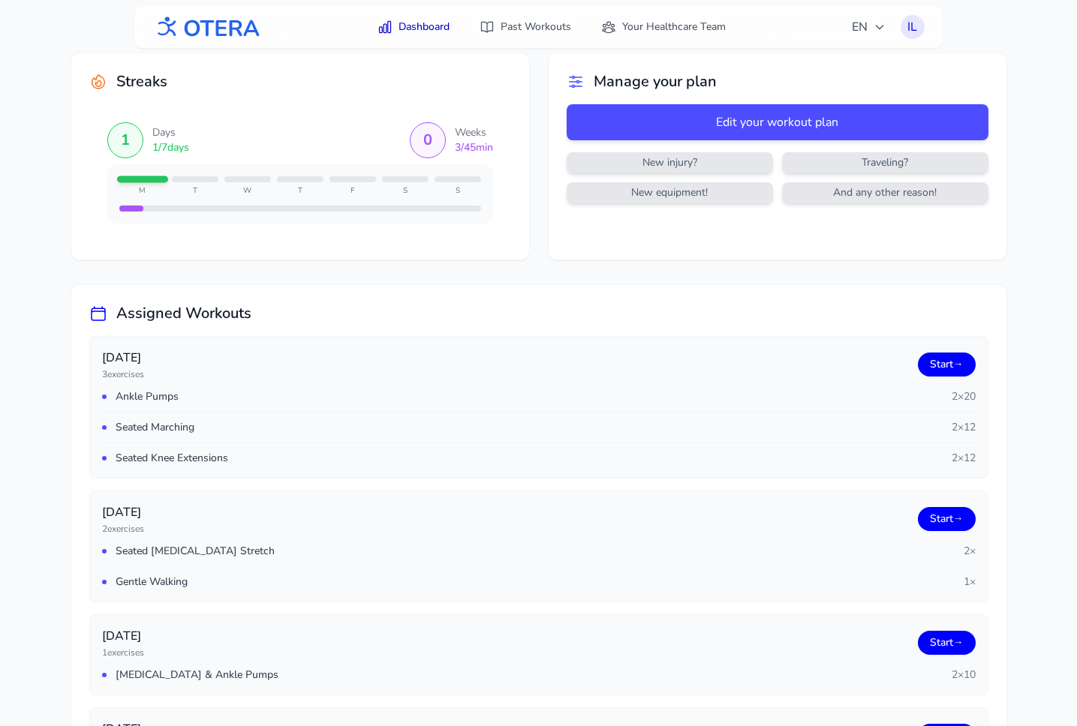
click at [1075, 710] on main "Streaks 1 Days 1 / 7 days 0 Weeks 3 / 45 min M T W T F S S Manage your plan Edi…" at bounding box center [538, 631] width 1077 height 1205
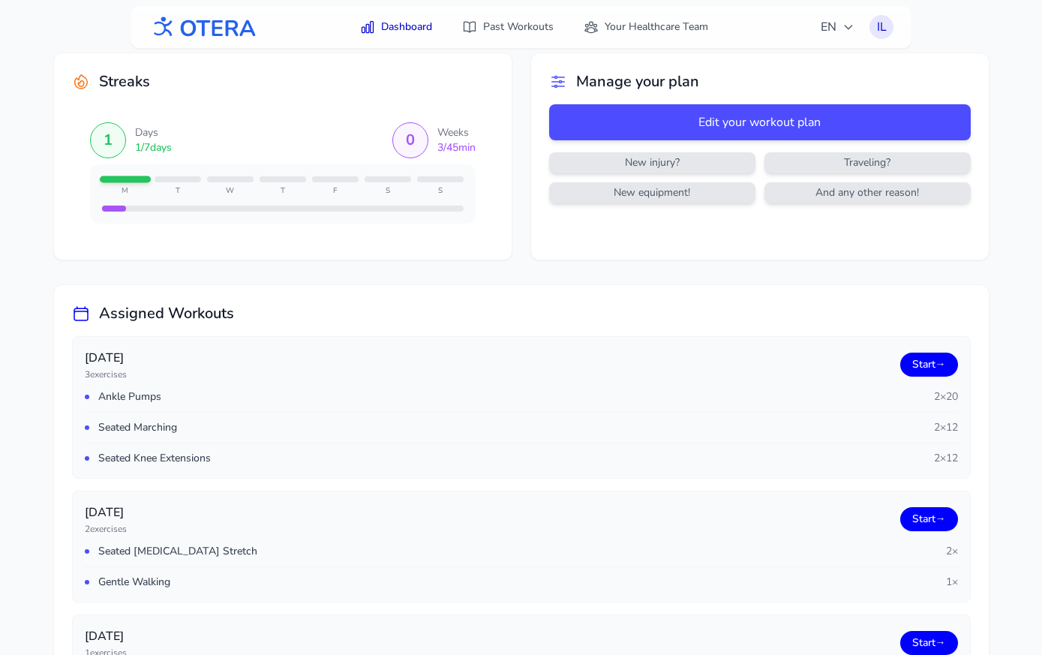
scroll to position [0, 0]
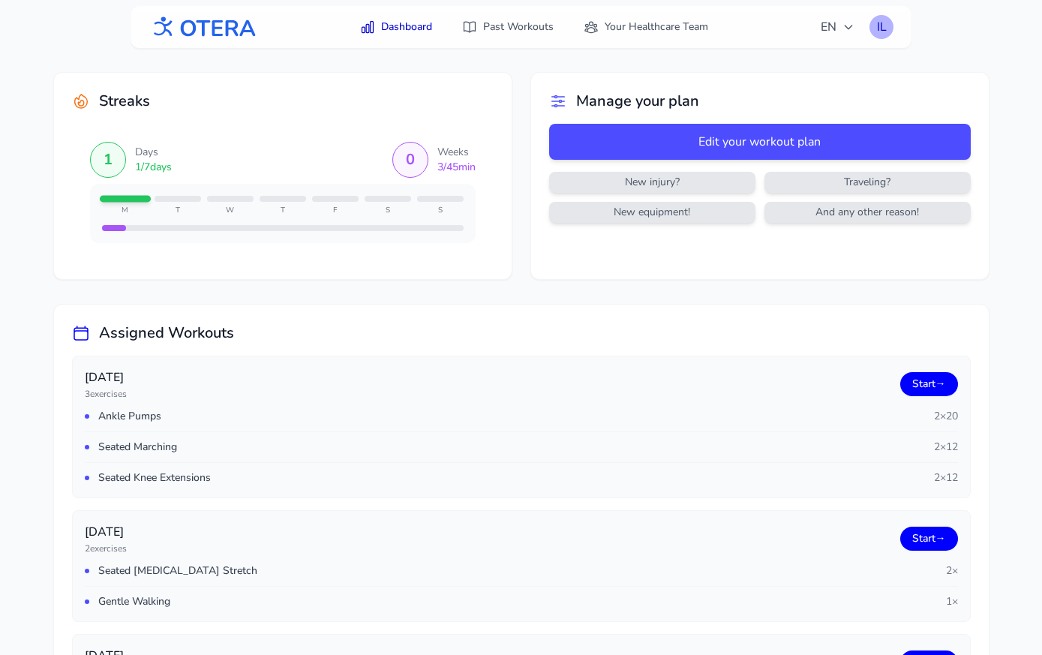
click at [881, 24] on div "IL" at bounding box center [882, 27] width 24 height 24
click at [830, 80] on link "Logout" at bounding box center [810, 88] width 168 height 27
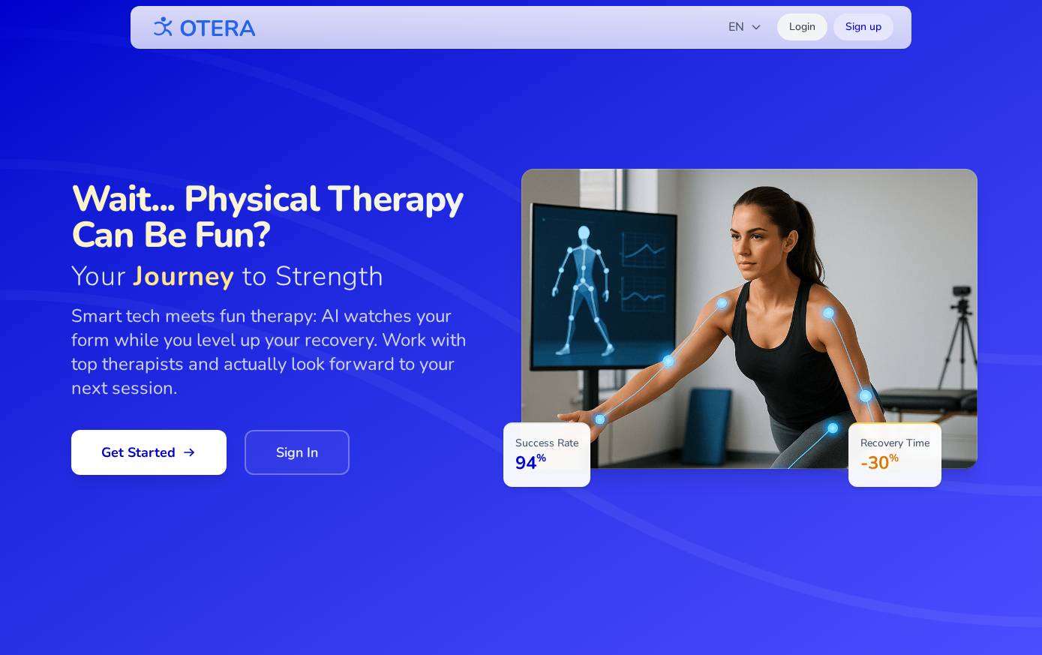
click at [791, 32] on link "Login" at bounding box center [802, 27] width 50 height 27
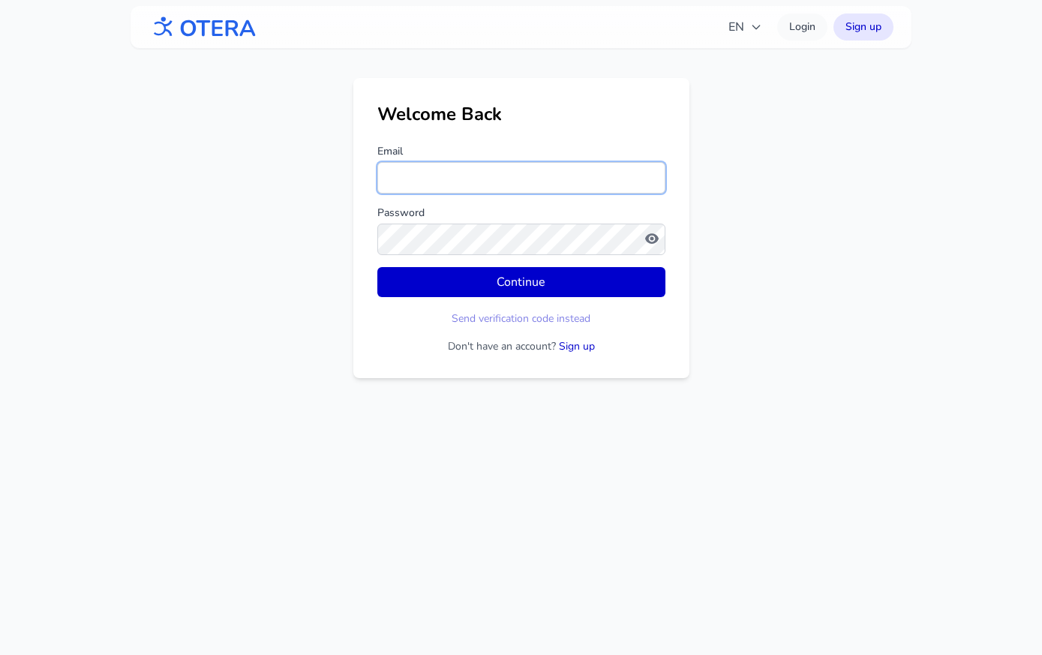
click at [500, 173] on input "Email" at bounding box center [521, 178] width 288 height 32
type input "**********"
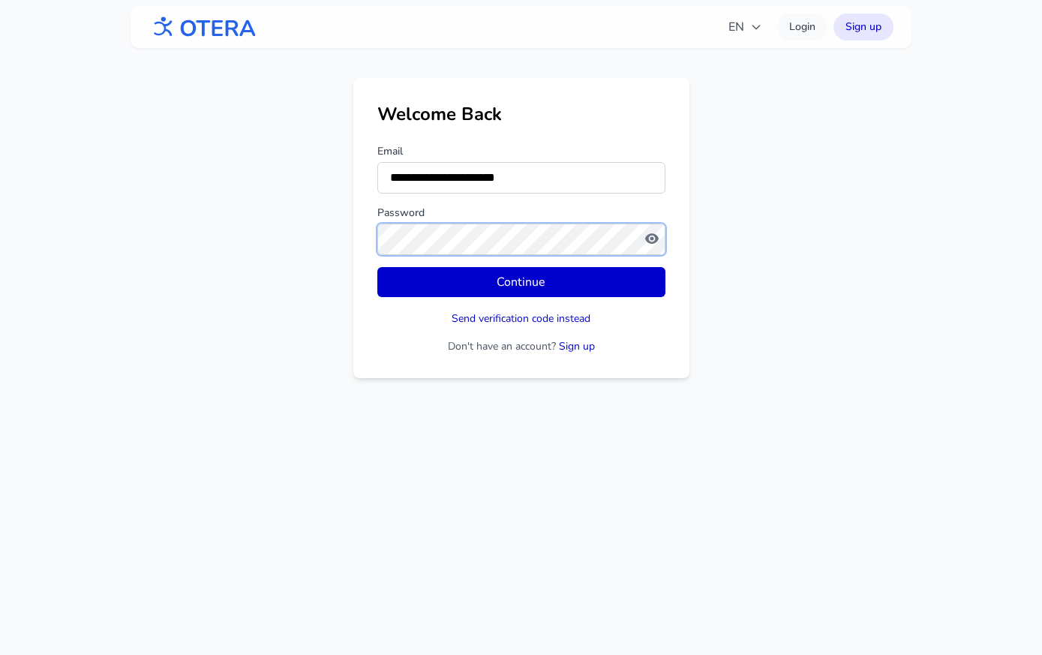
click at [377, 267] on button "Continue" at bounding box center [521, 282] width 288 height 30
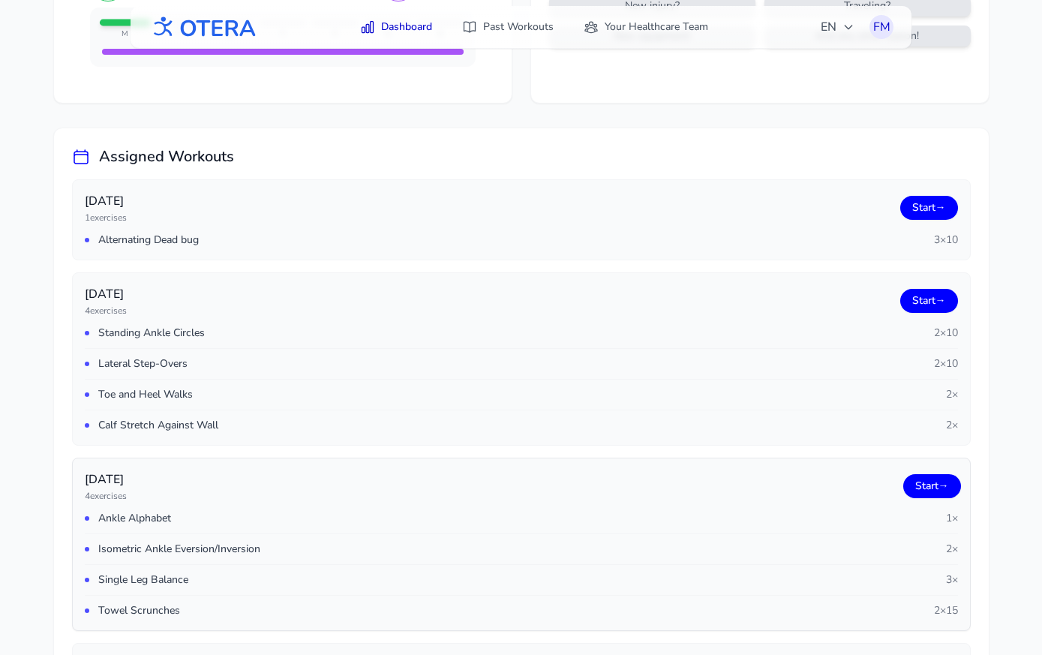
scroll to position [177, 0]
click at [920, 205] on link "Start →" at bounding box center [932, 207] width 58 height 24
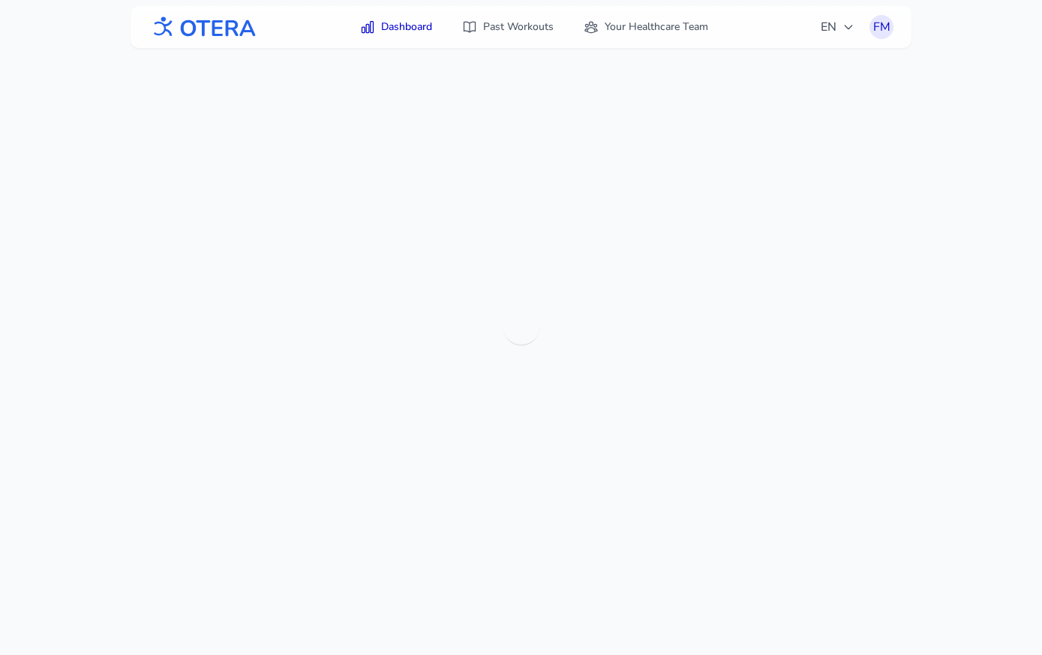
scroll to position [0, 0]
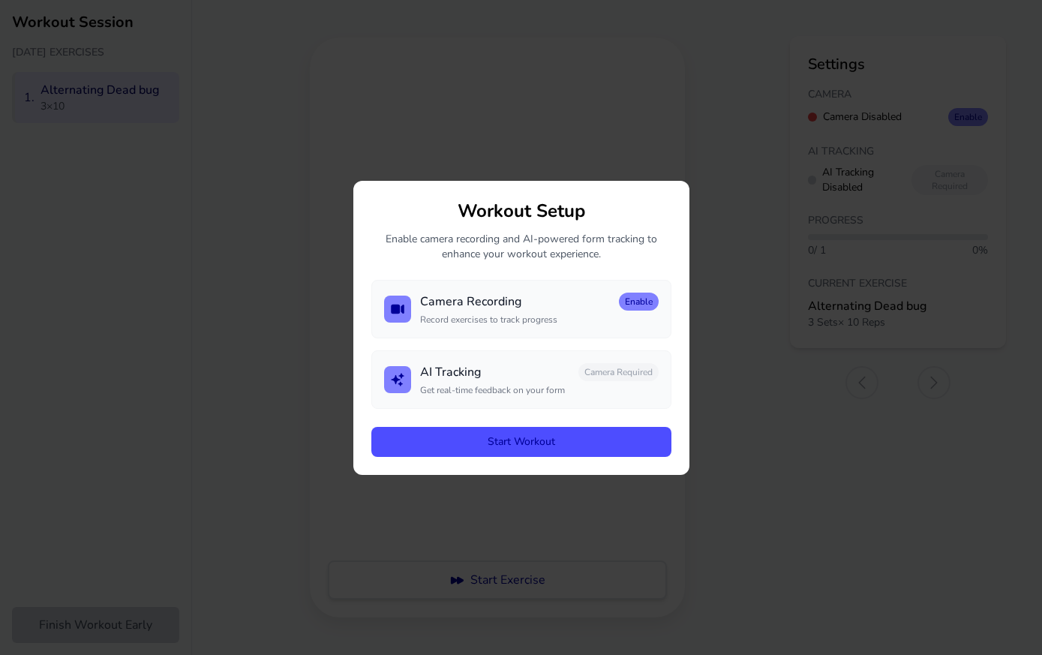
click at [497, 436] on button "Start Workout" at bounding box center [521, 442] width 300 height 30
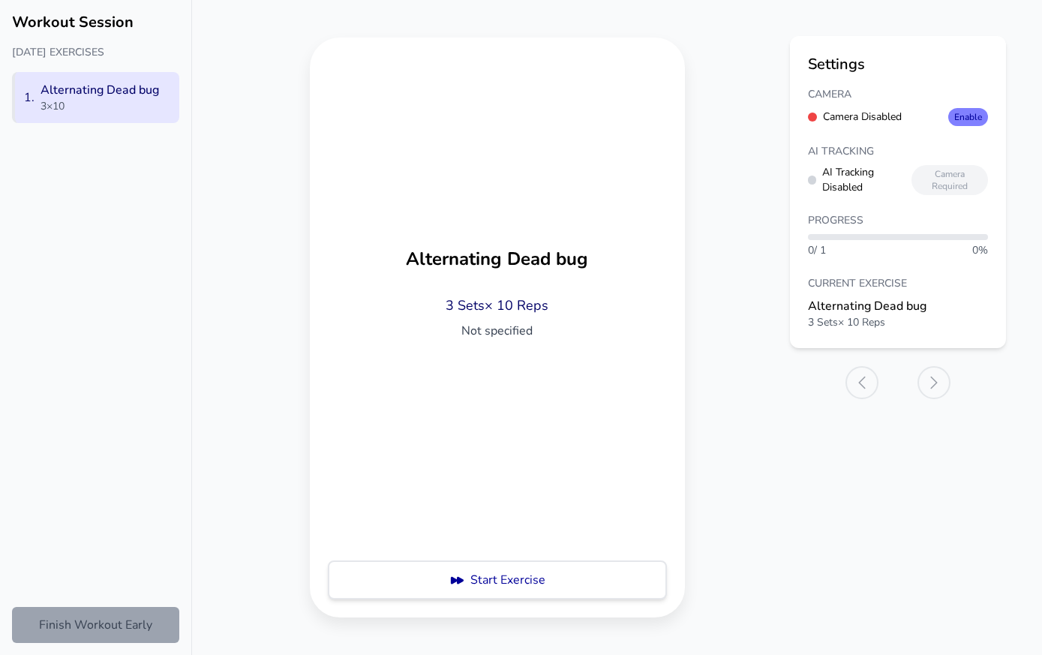
click at [106, 627] on button "Finish Workout Early" at bounding box center [95, 625] width 167 height 36
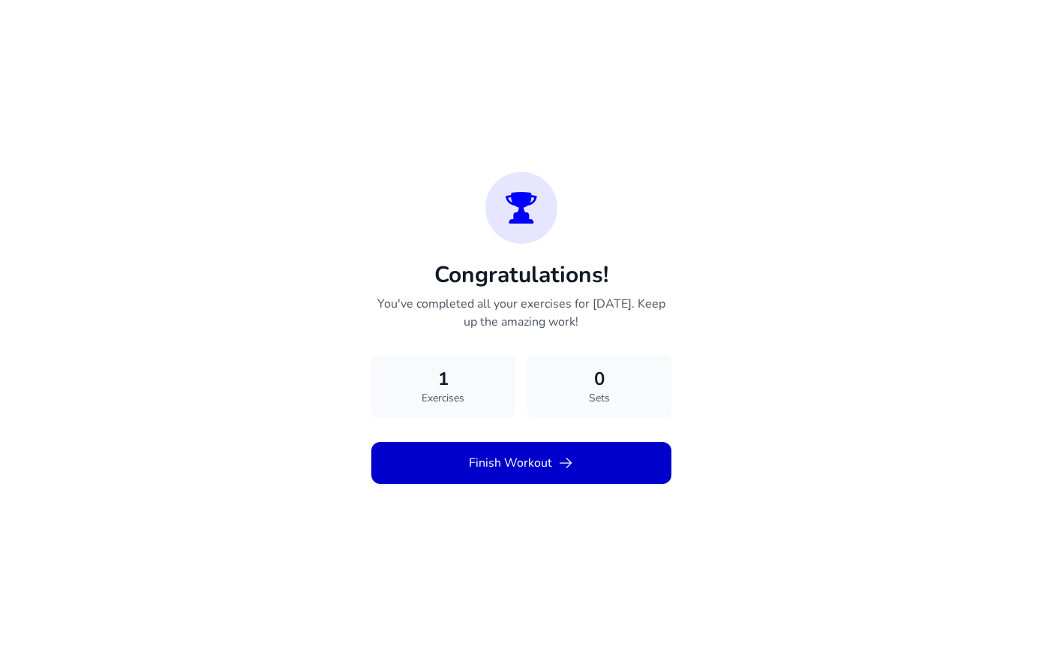
click at [495, 470] on button "Finish Workout" at bounding box center [521, 463] width 300 height 42
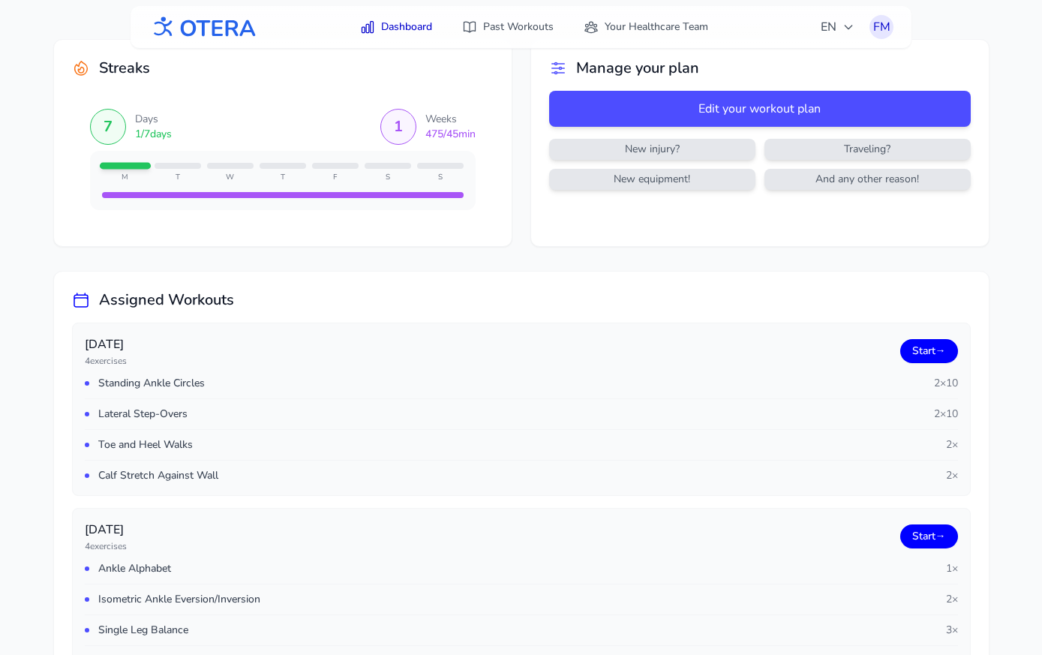
scroll to position [32, 0]
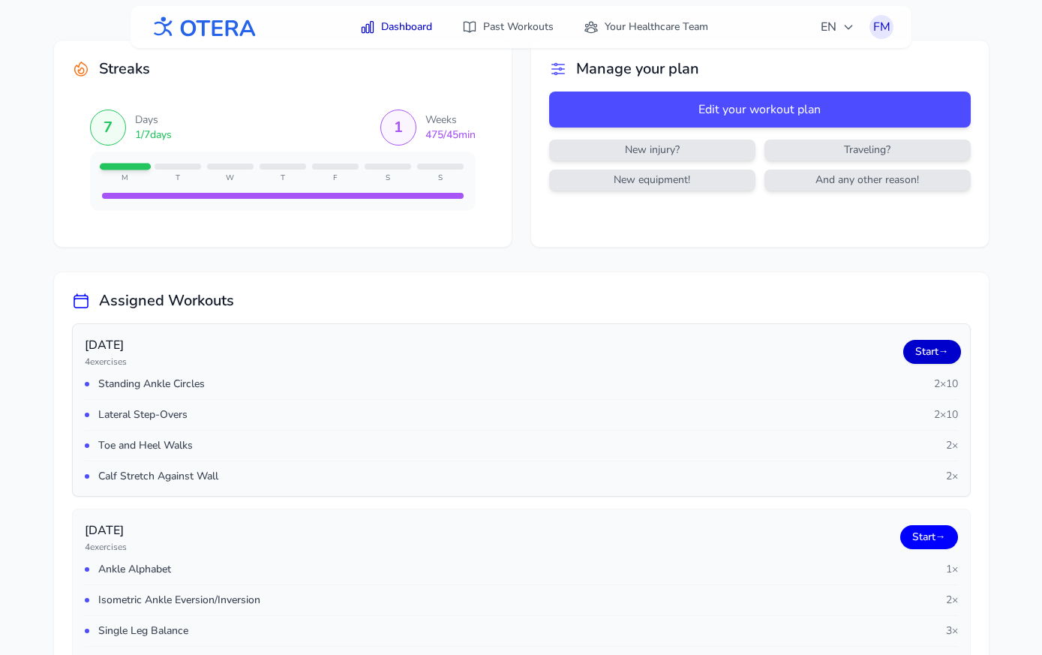
click at [933, 355] on link "Start →" at bounding box center [932, 352] width 58 height 24
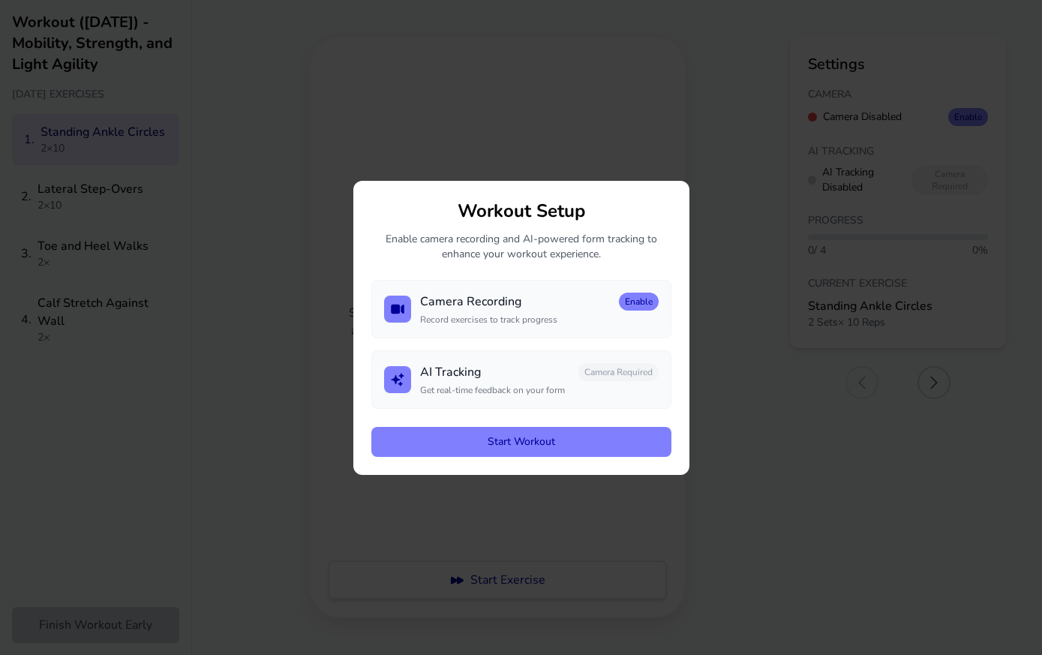
click at [237, 542] on div "Workout Setup Enable camera recording and AI-powered form tracking to enhance y…" at bounding box center [521, 327] width 1042 height 655
